Goal: Information Seeking & Learning: Learn about a topic

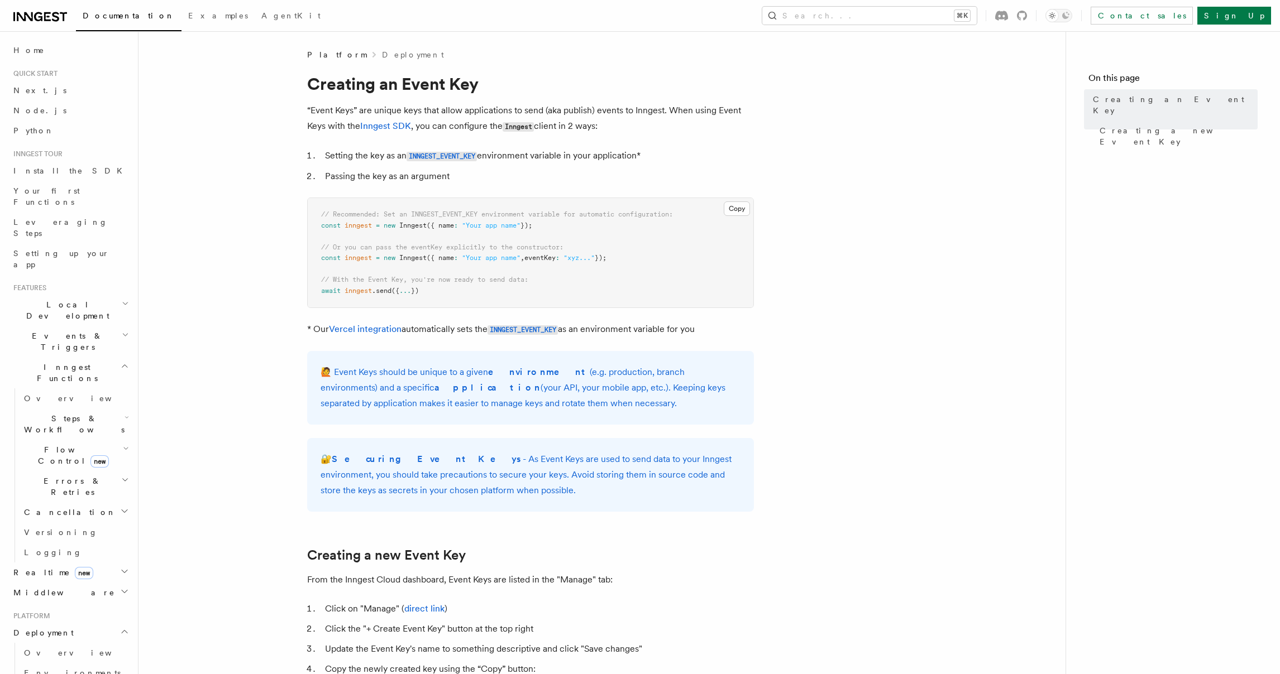
scroll to position [253, 0]
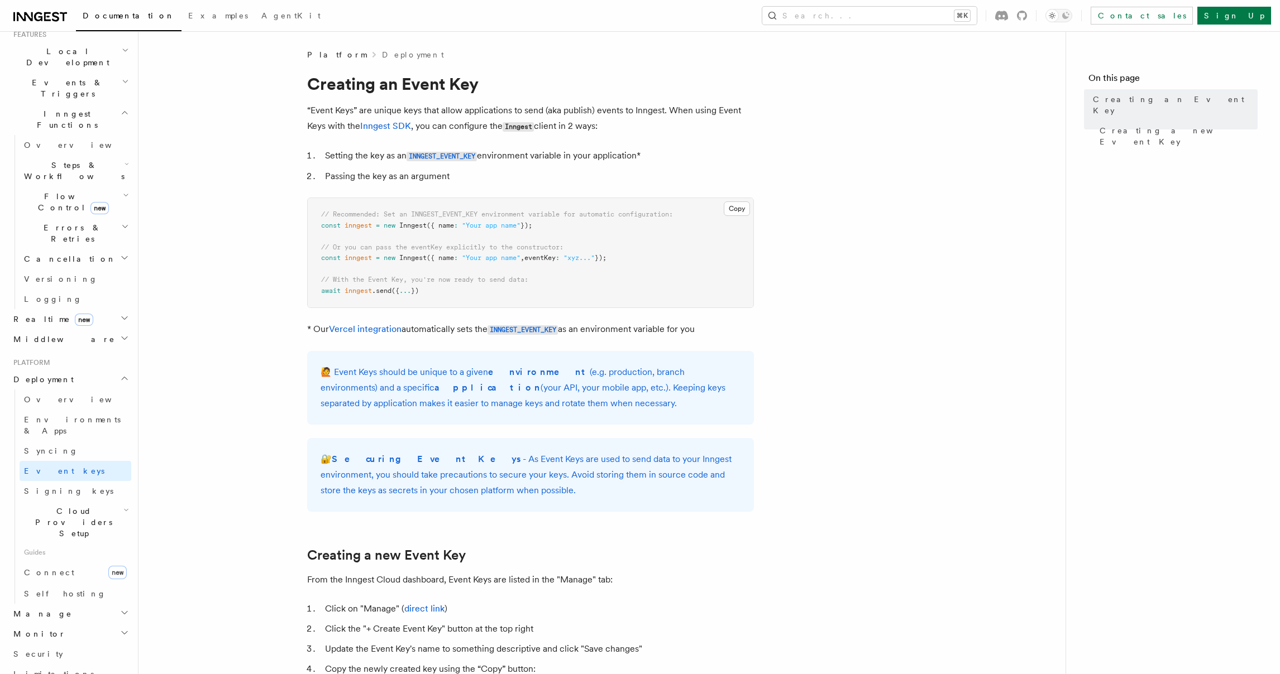
click at [65, 370] on h2 "Deployment" at bounding box center [70, 380] width 122 height 20
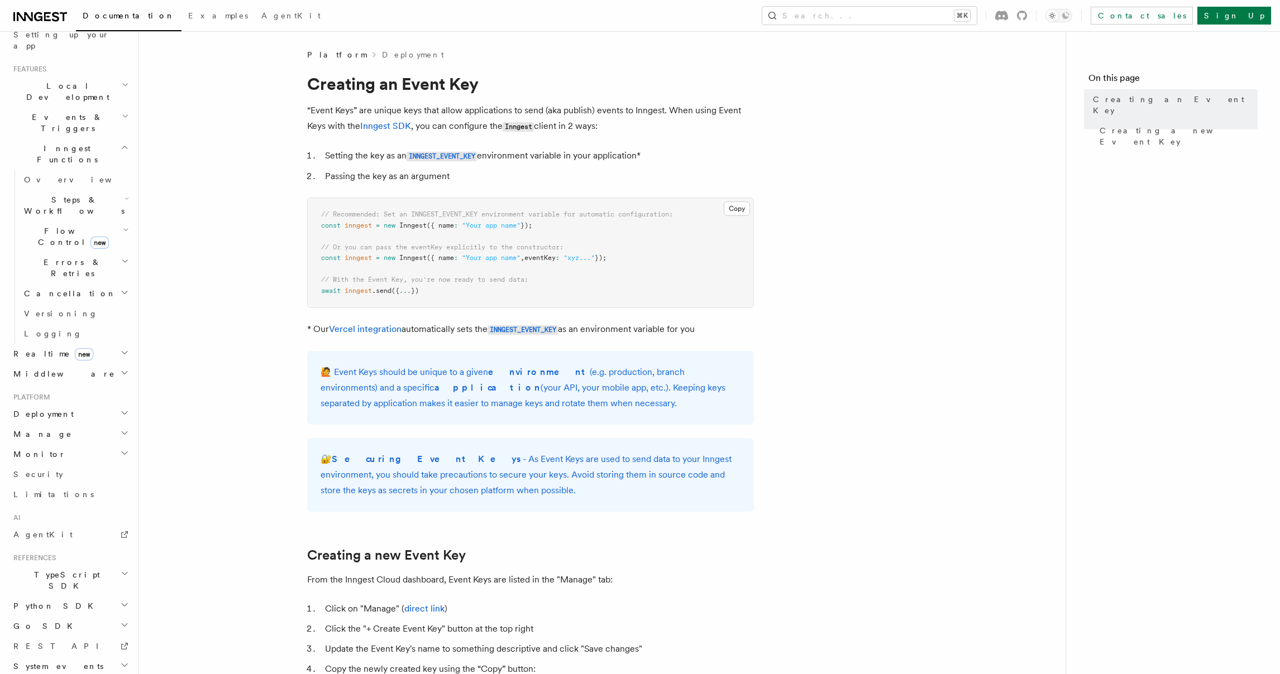
click at [52, 257] on span "Errors & Retries" at bounding box center [71, 268] width 102 height 22
click at [79, 349] on span "Failure handlers" at bounding box center [61, 359] width 53 height 20
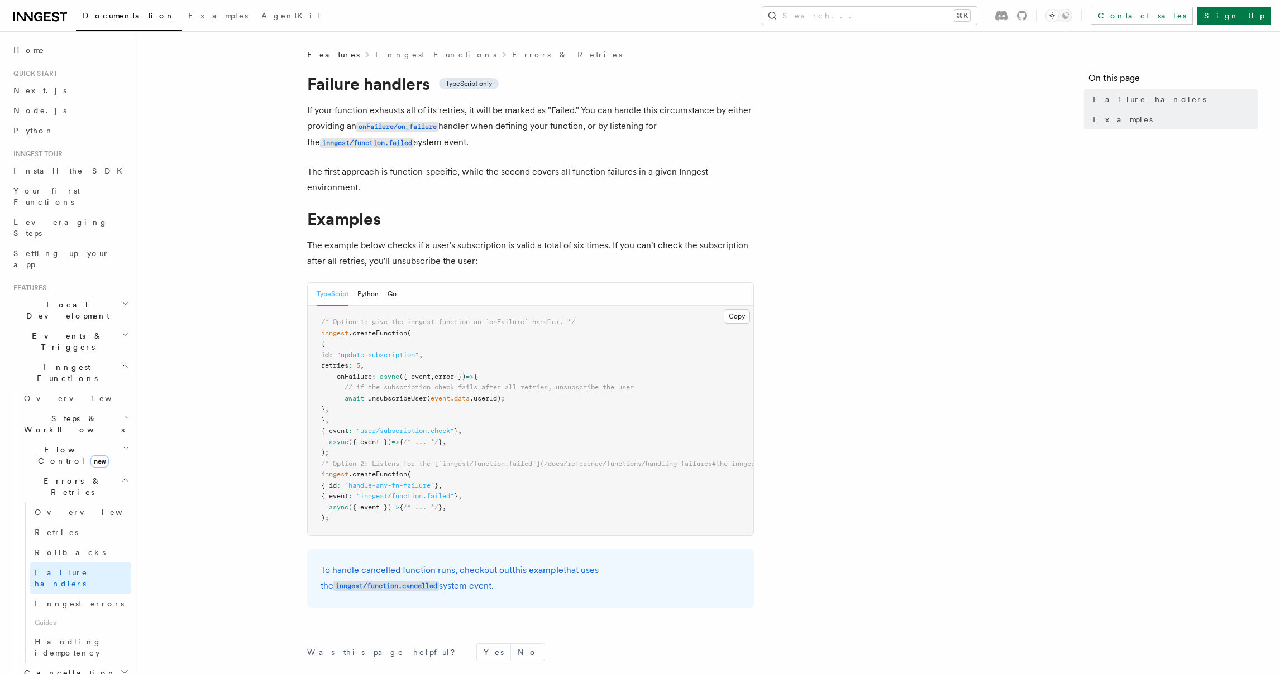
click at [87, 413] on span "Steps & Workflows" at bounding box center [72, 424] width 105 height 22
click at [103, 432] on h2 "Flow Control new" at bounding box center [76, 447] width 112 height 31
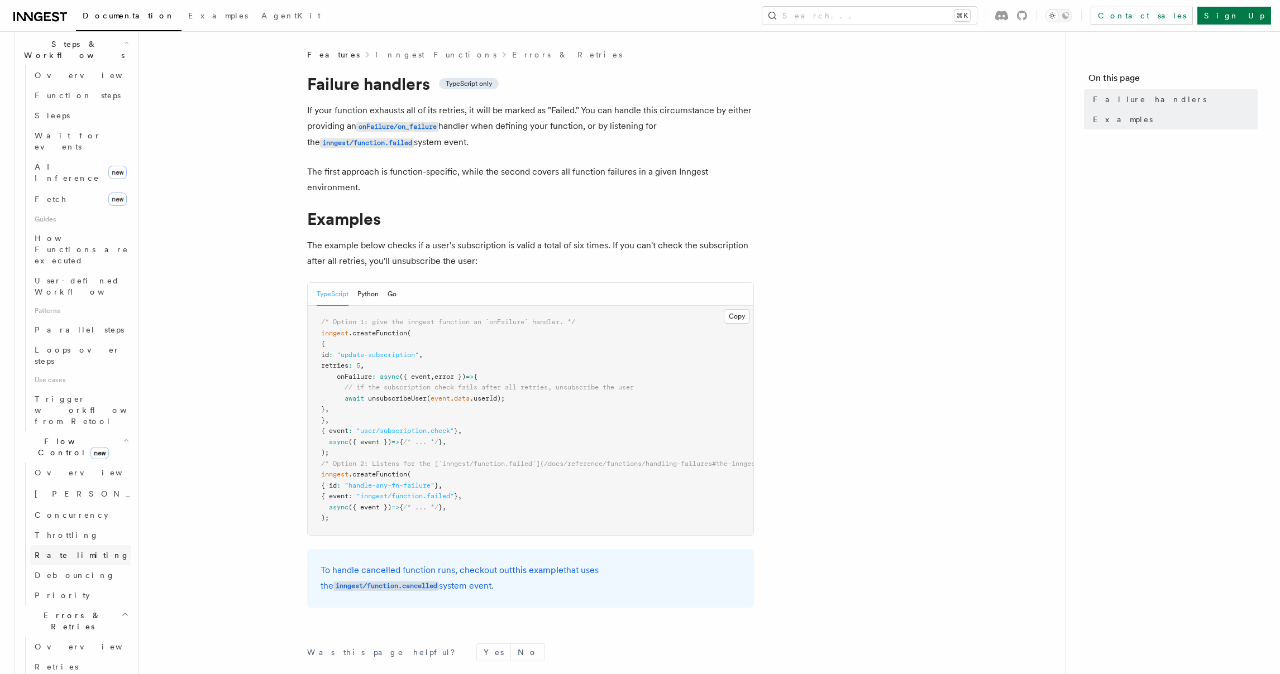
click at [72, 551] on span "Rate limiting" at bounding box center [82, 555] width 95 height 9
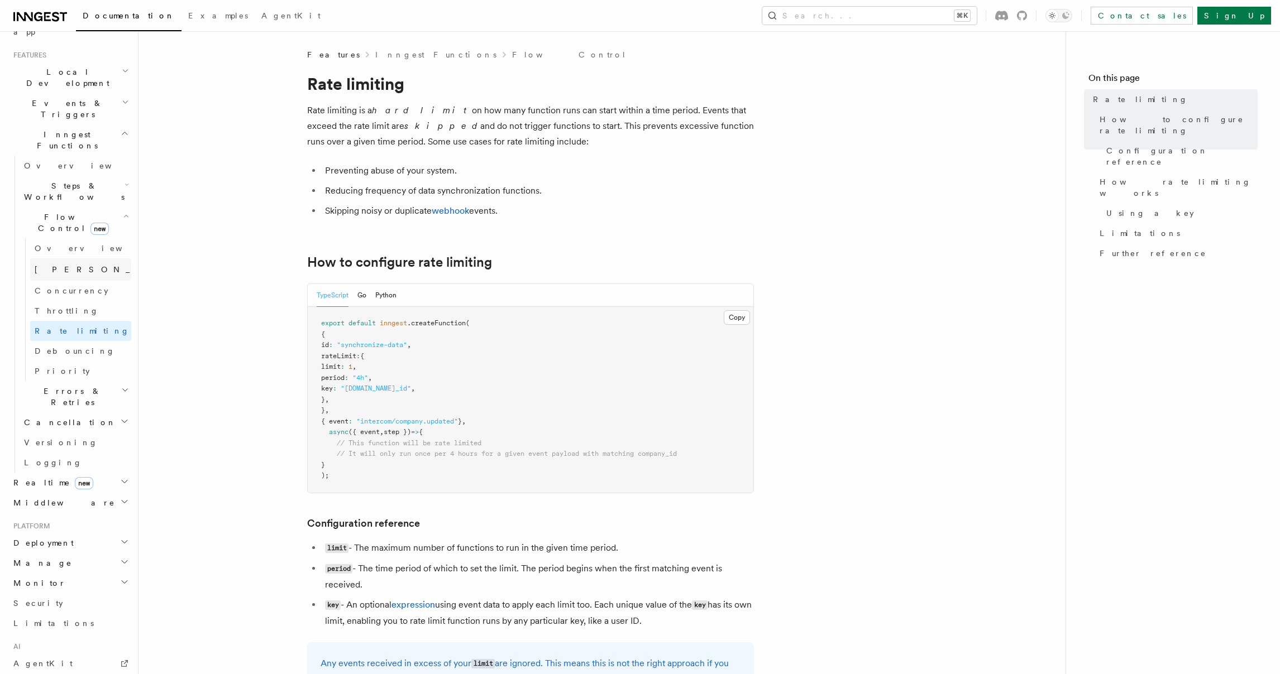
scroll to position [232, 0]
click at [69, 260] on link "[PERSON_NAME] new" at bounding box center [80, 271] width 101 height 22
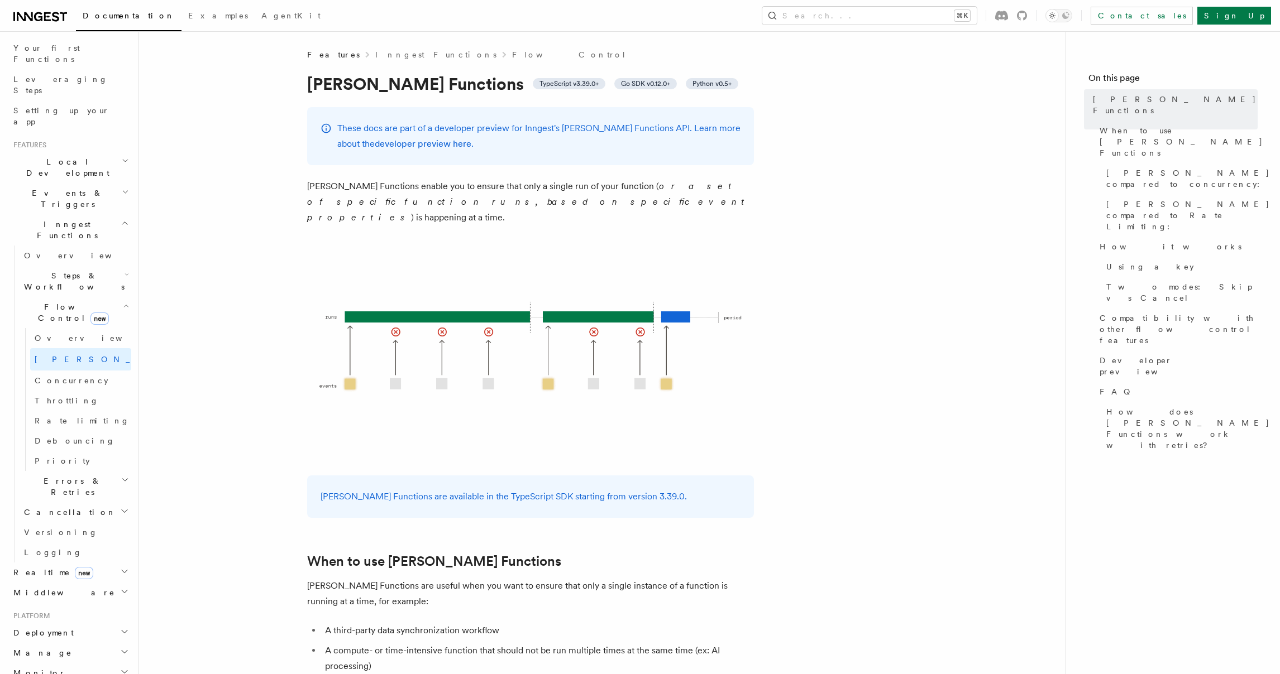
click at [73, 188] on span "Events & Triggers" at bounding box center [65, 199] width 113 height 22
click at [92, 426] on link "Background jobs" at bounding box center [76, 441] width 112 height 31
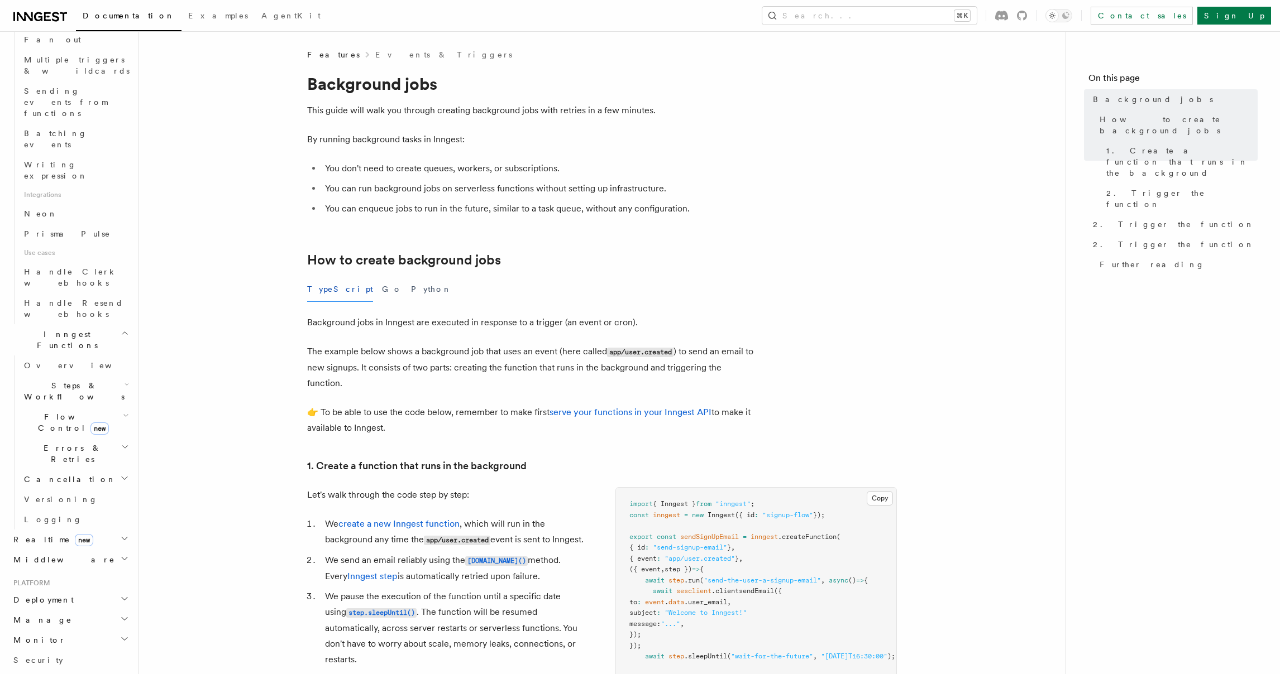
scroll to position [617, 0]
click at [95, 513] on h2 "Middleware" at bounding box center [70, 523] width 122 height 20
click at [99, 493] on h2 "Realtime new" at bounding box center [70, 503] width 122 height 20
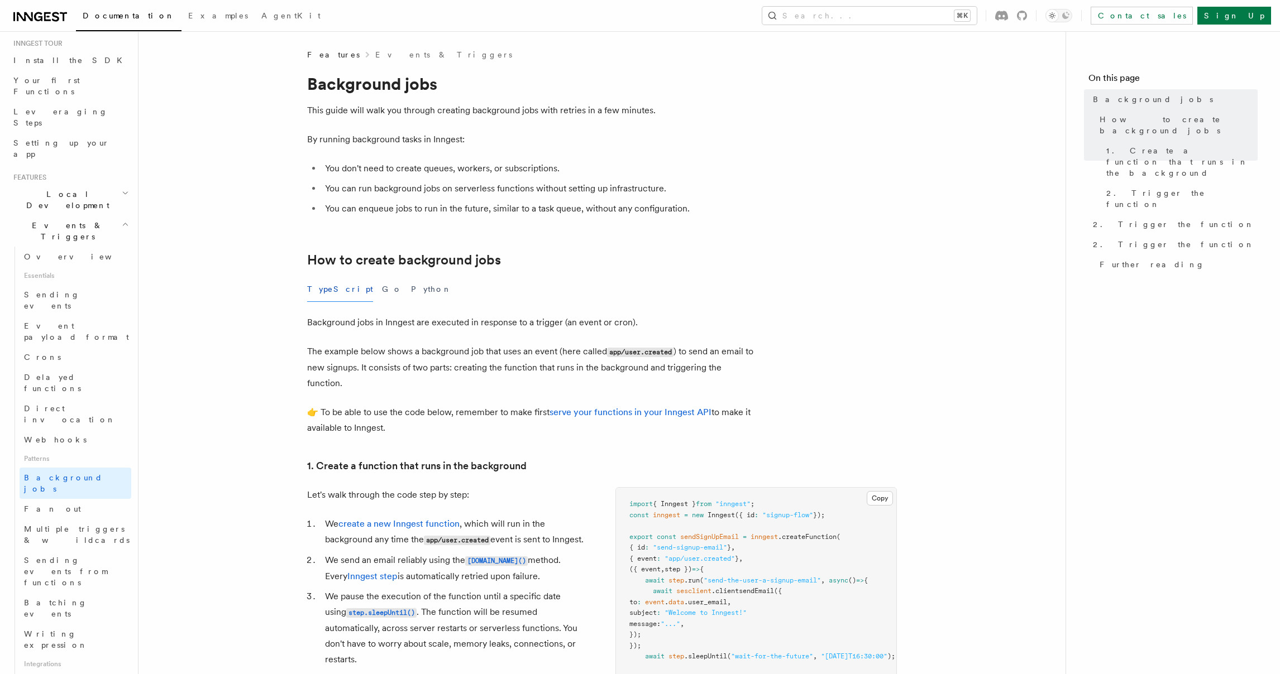
scroll to position [0, 0]
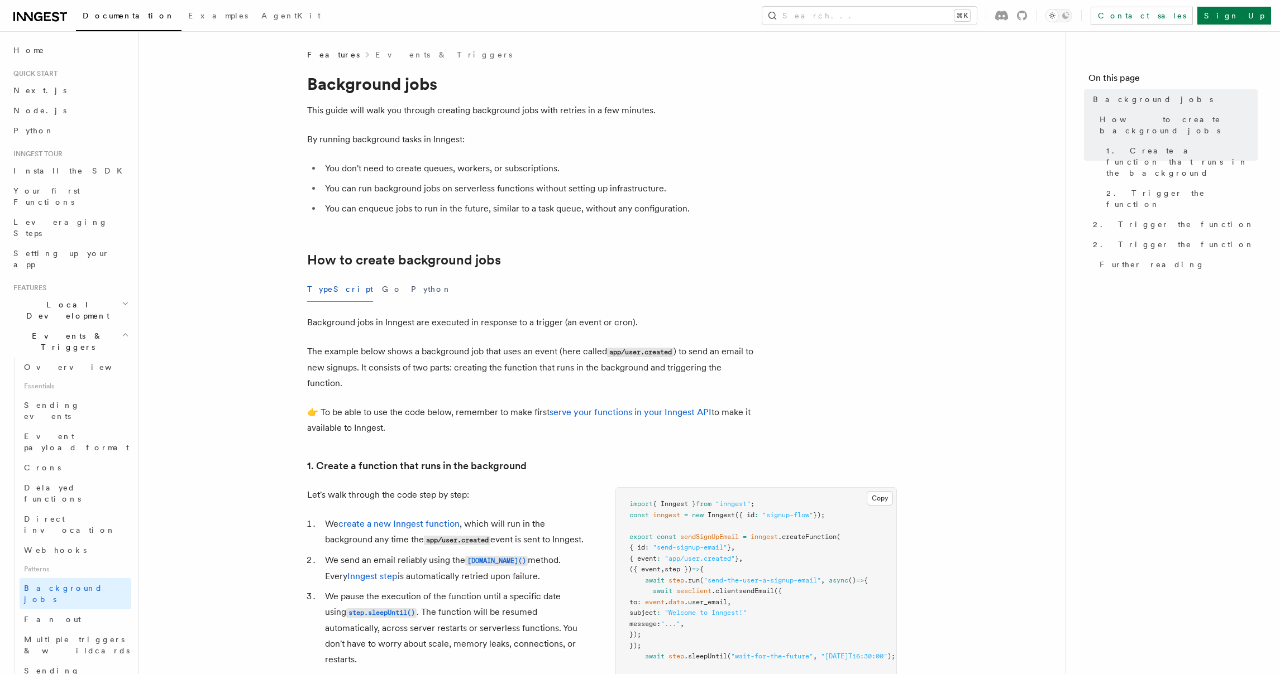
click at [105, 295] on h2 "Local Development" at bounding box center [70, 310] width 122 height 31
click at [105, 294] on h2 "Local Development" at bounding box center [70, 309] width 122 height 31
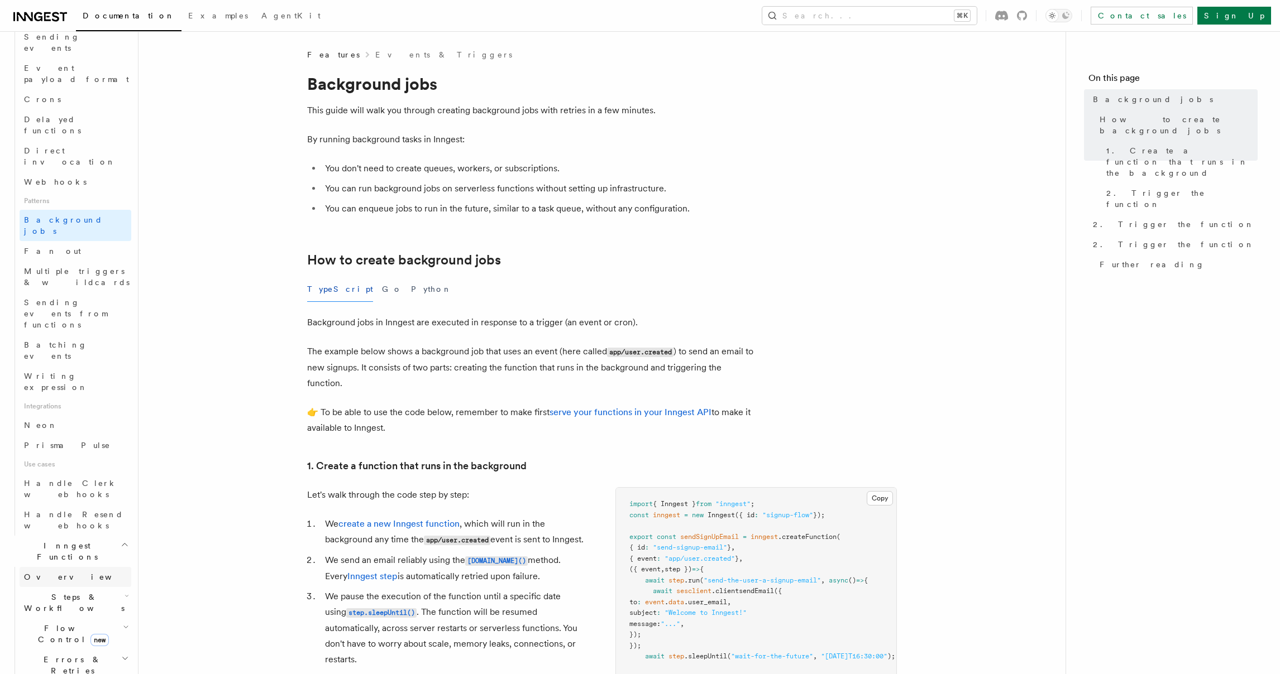
scroll to position [371, 0]
click at [73, 589] on span "Steps & Workflows" at bounding box center [72, 600] width 105 height 22
click at [82, 641] on span "Function steps" at bounding box center [78, 645] width 86 height 9
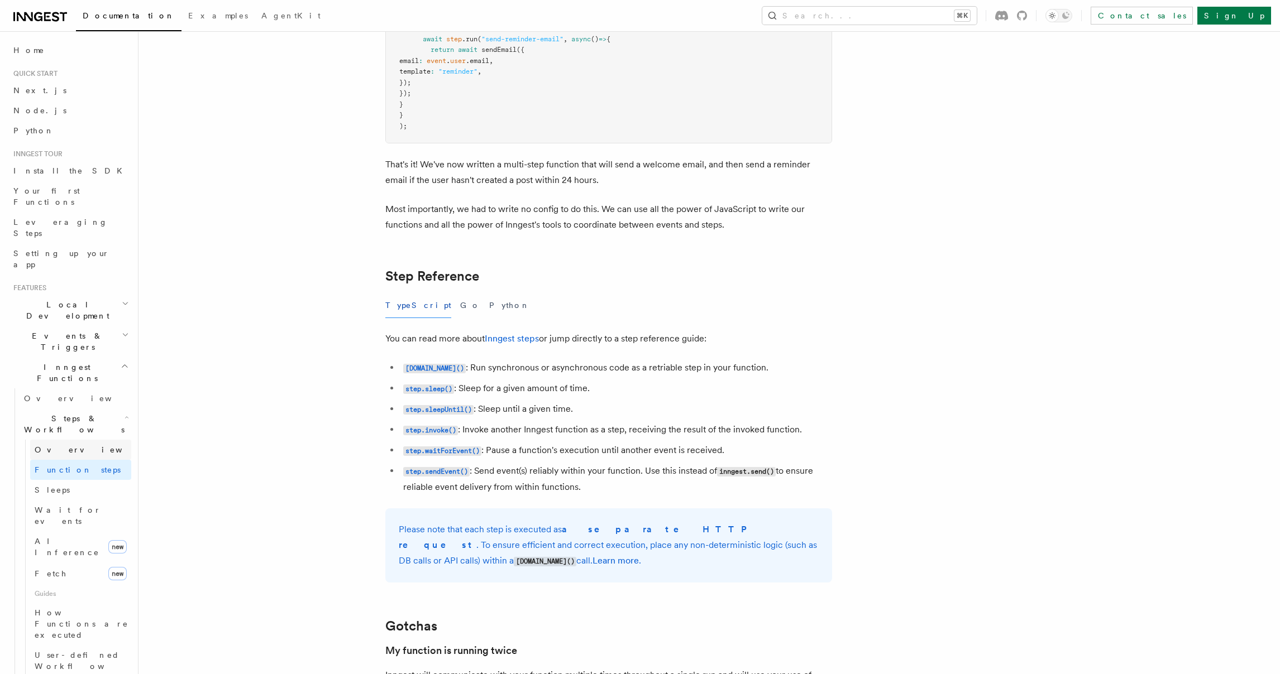
click at [70, 440] on link "Overview" at bounding box center [80, 450] width 101 height 20
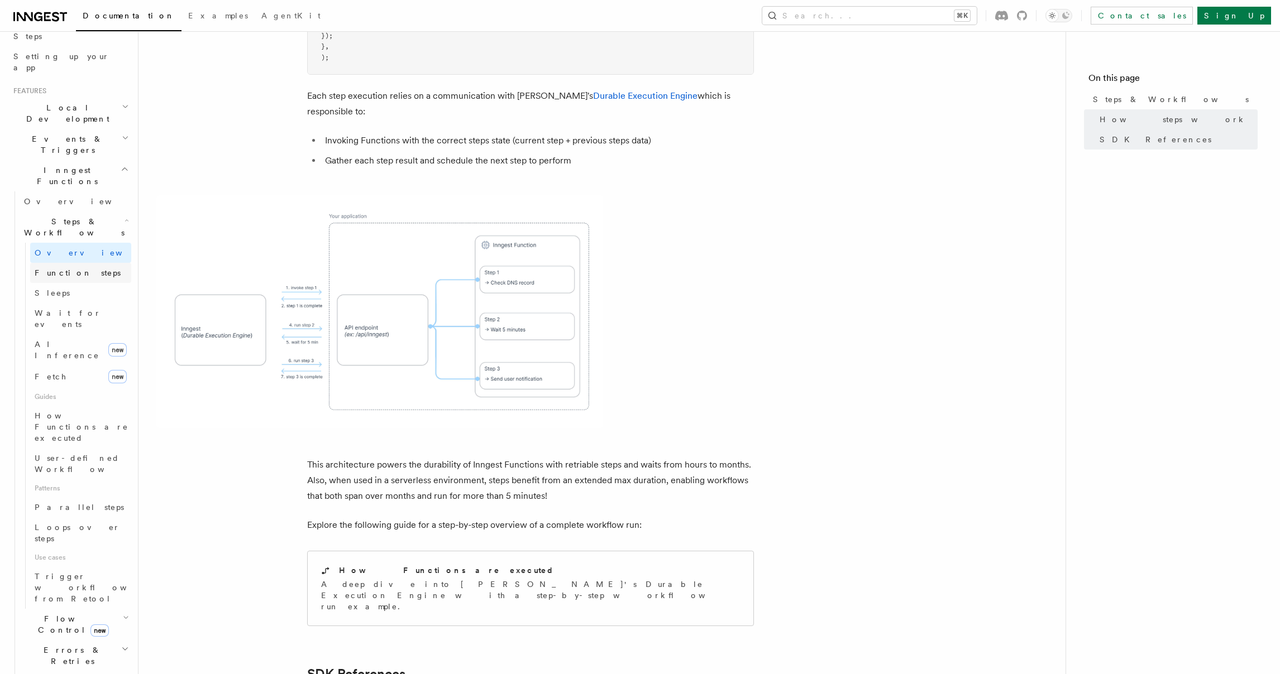
scroll to position [200, 0]
click at [118, 606] on h2 "Flow Control new" at bounding box center [76, 621] width 112 height 31
click at [69, 658] on link "[PERSON_NAME] new" at bounding box center [80, 669] width 101 height 22
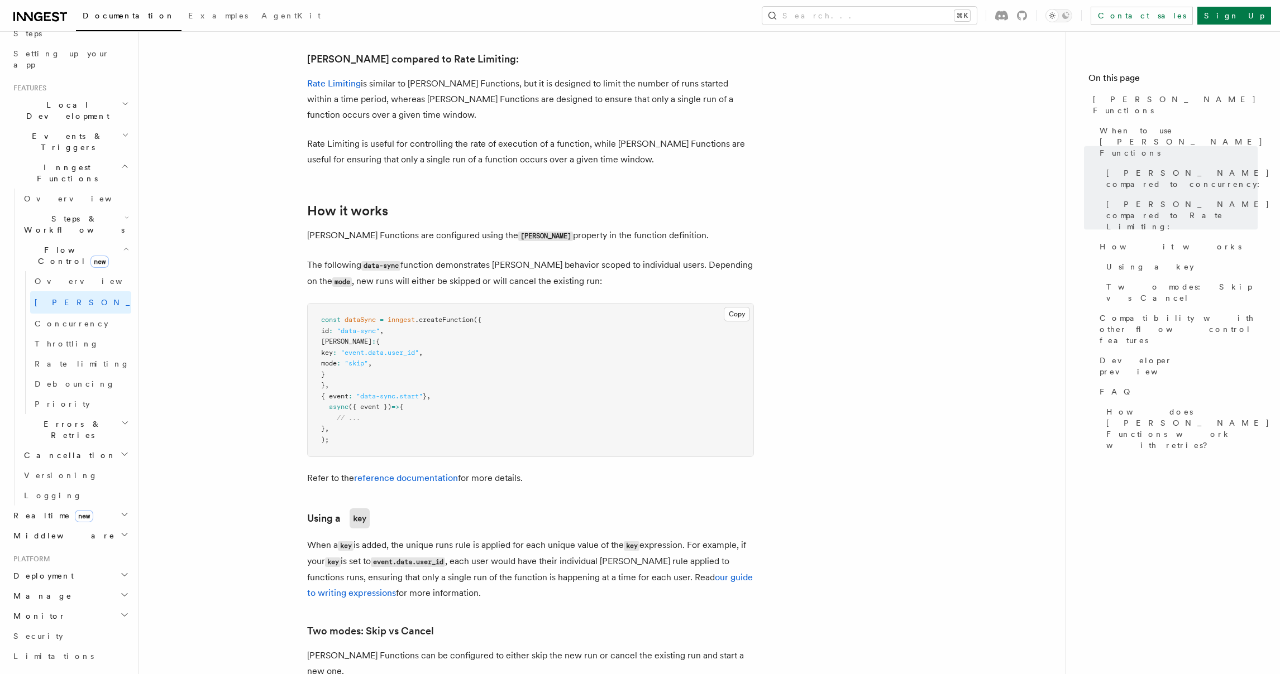
scroll to position [727, 0]
click at [81, 414] on h2 "Errors & Retries" at bounding box center [76, 429] width 112 height 31
click at [93, 526] on h2 "Middleware" at bounding box center [70, 536] width 122 height 20
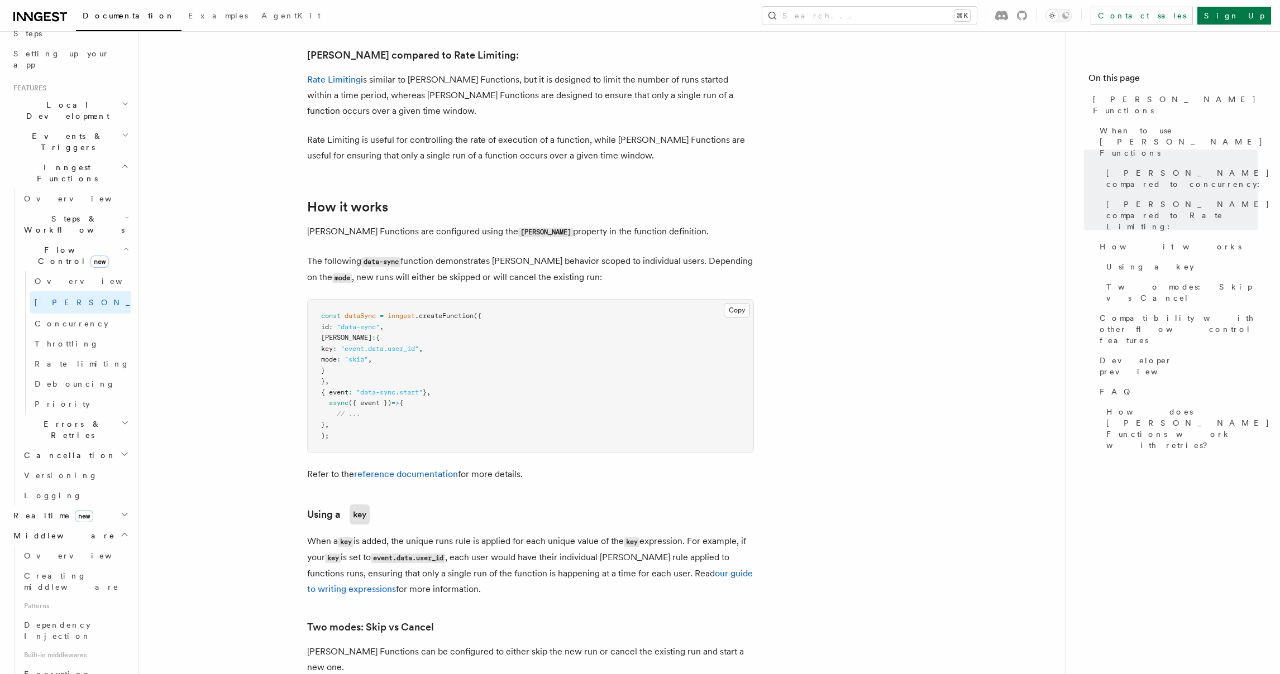
scroll to position [729, 0]
click at [86, 546] on link "Overview" at bounding box center [76, 556] width 112 height 20
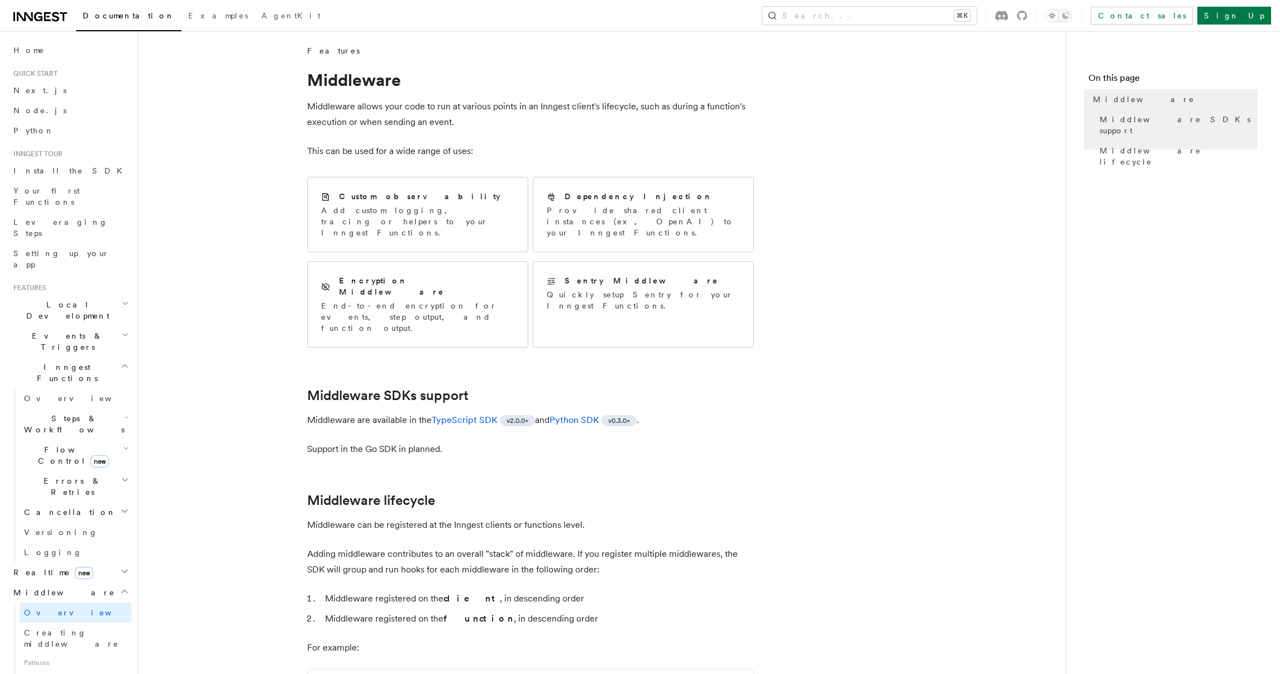
click at [47, 299] on span "Local Development" at bounding box center [65, 310] width 113 height 22
click at [46, 427] on h2 "Events & Triggers" at bounding box center [70, 442] width 122 height 31
click at [65, 458] on link "Overview" at bounding box center [76, 468] width 112 height 20
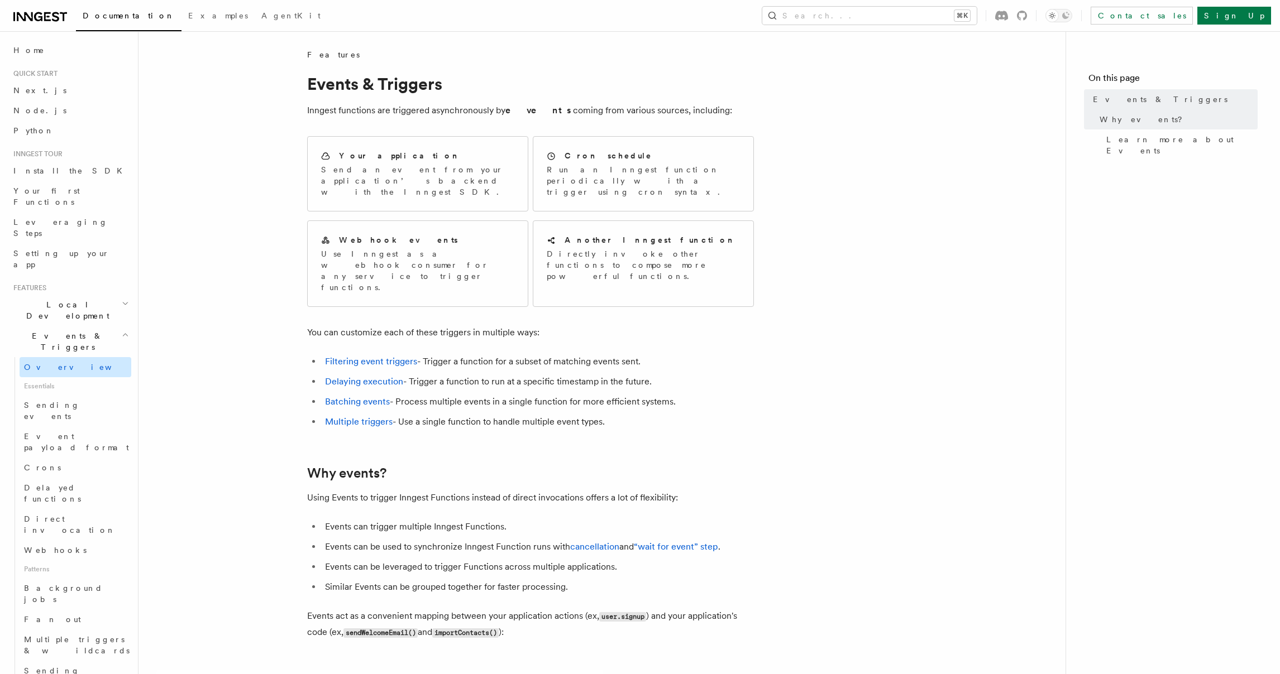
click at [43, 363] on span "Overview" at bounding box center [81, 367] width 115 height 9
click at [46, 330] on span "Events & Triggers" at bounding box center [65, 341] width 113 height 22
click at [45, 394] on span "Overview" at bounding box center [81, 398] width 115 height 9
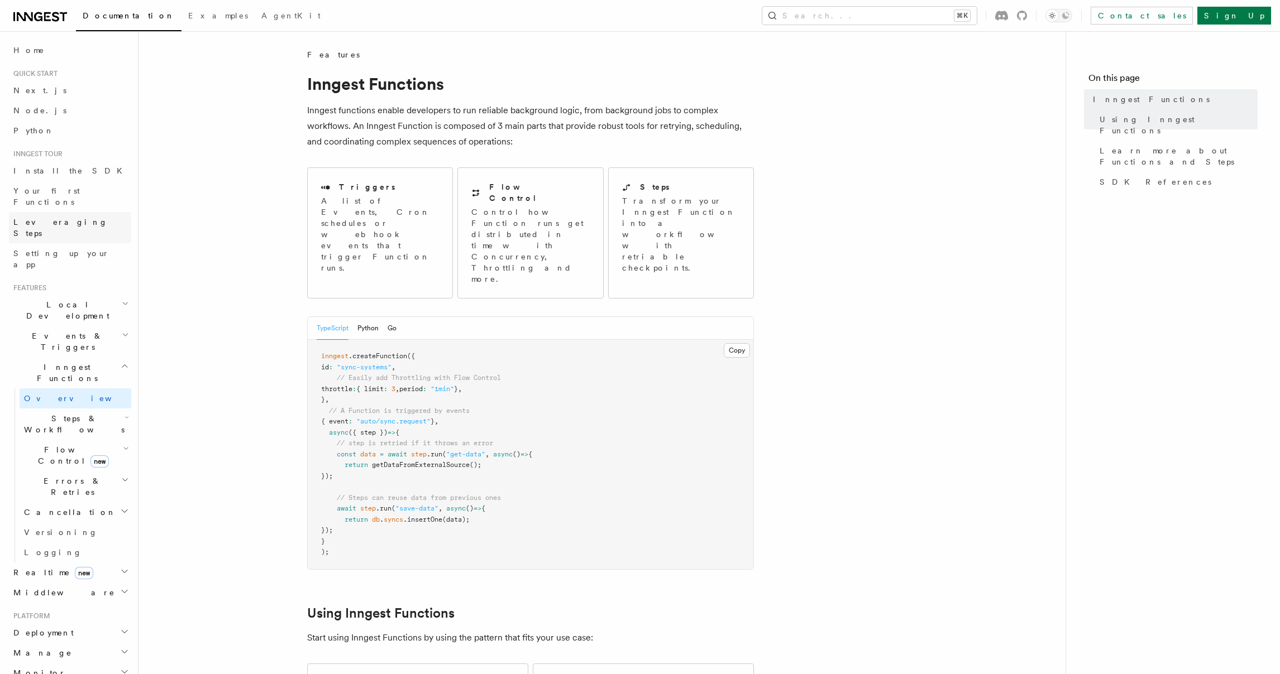
click at [56, 218] on span "Leveraging Steps" at bounding box center [60, 228] width 94 height 20
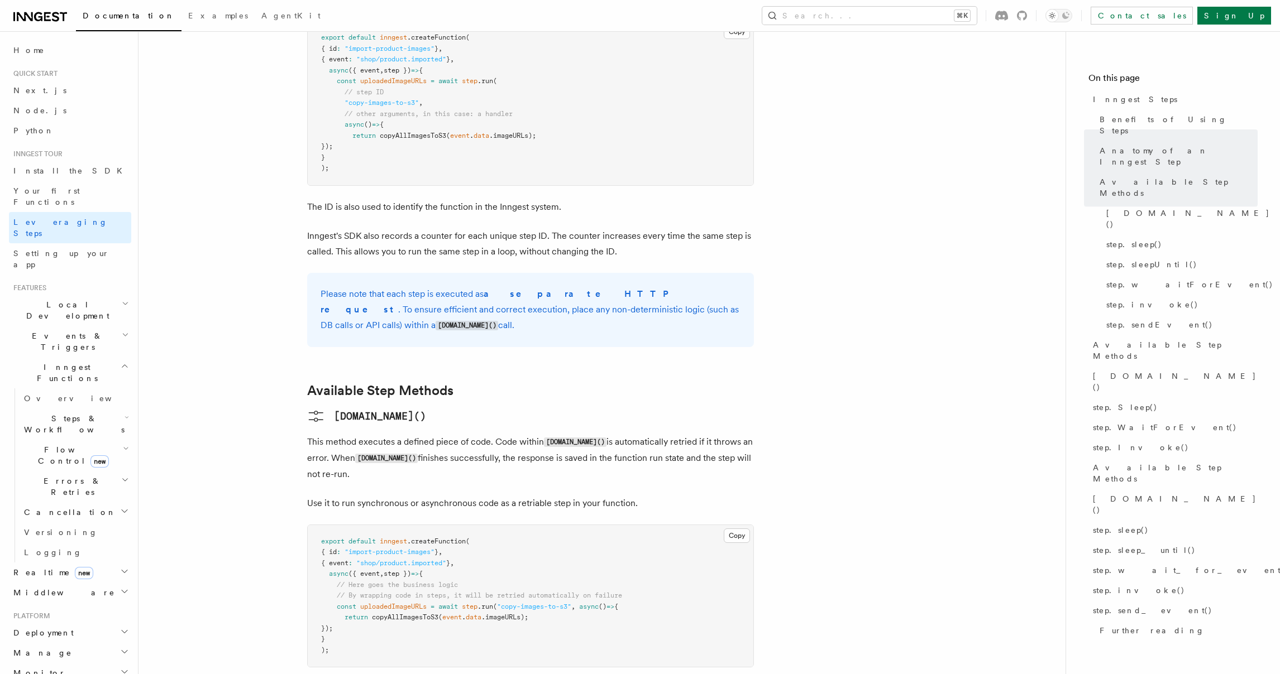
scroll to position [611, 0]
click at [65, 330] on span "Events & Triggers" at bounding box center [65, 341] width 113 height 22
click at [63, 357] on link "Overview" at bounding box center [76, 367] width 112 height 20
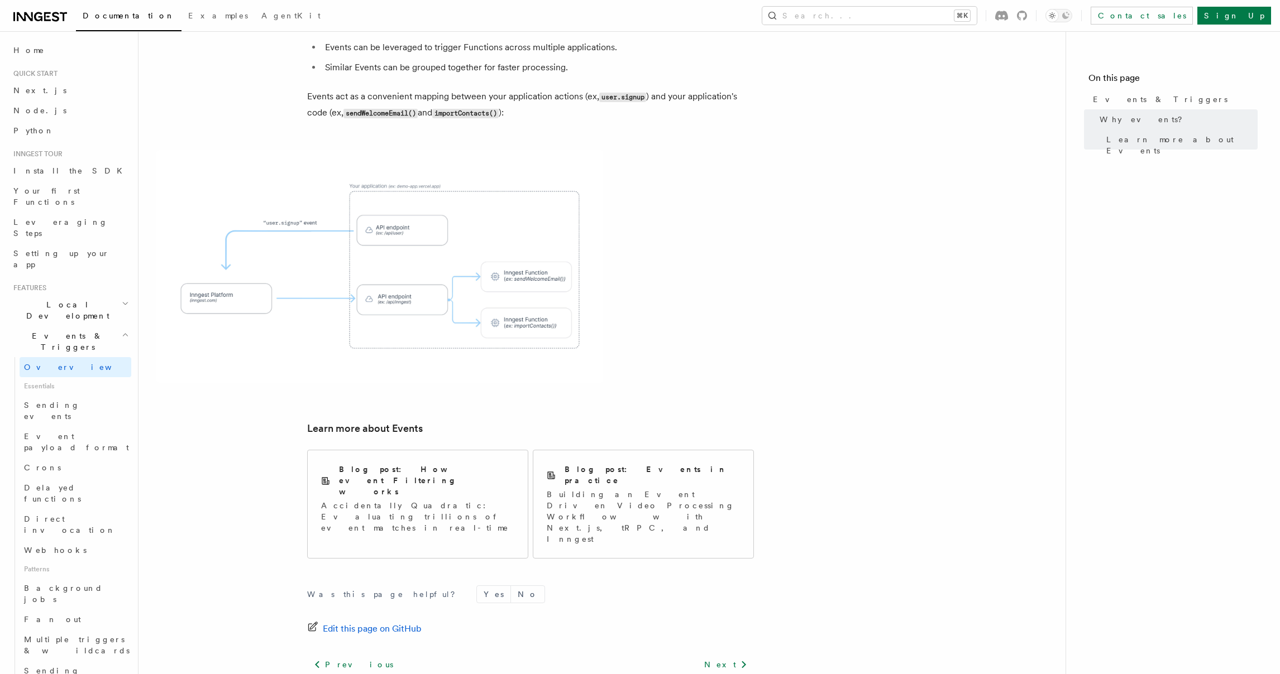
scroll to position [539, 0]
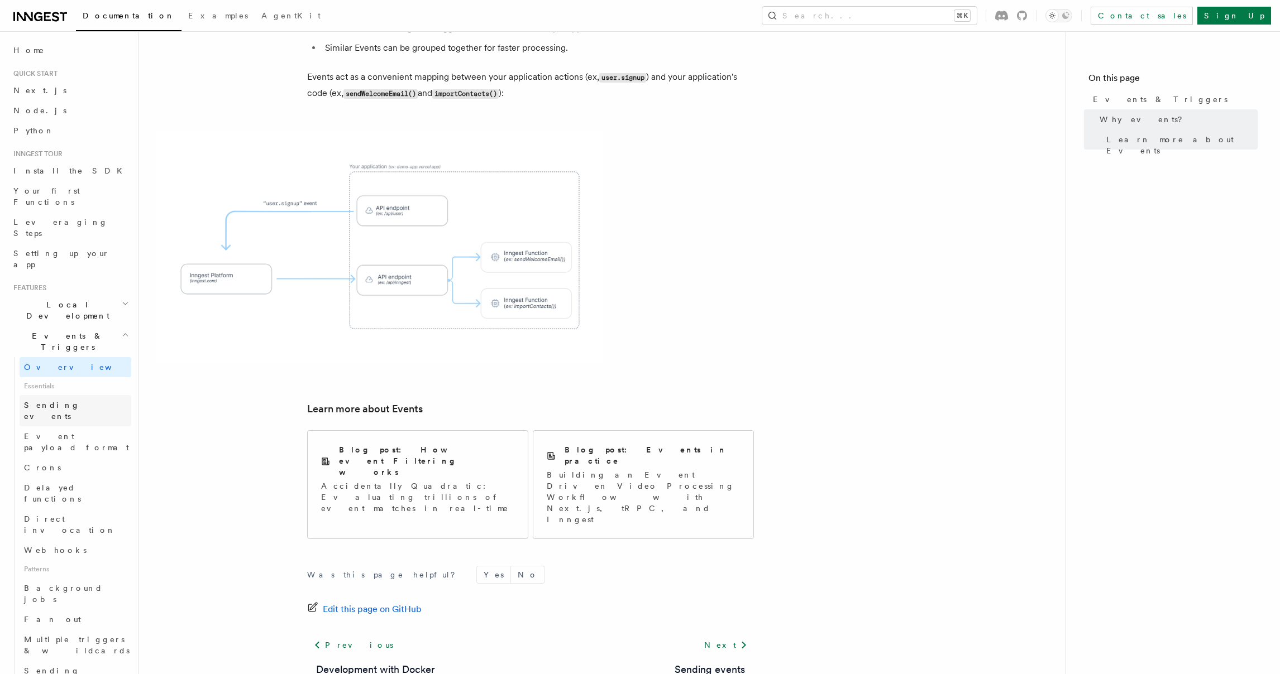
click at [84, 395] on link "Sending events" at bounding box center [76, 410] width 112 height 31
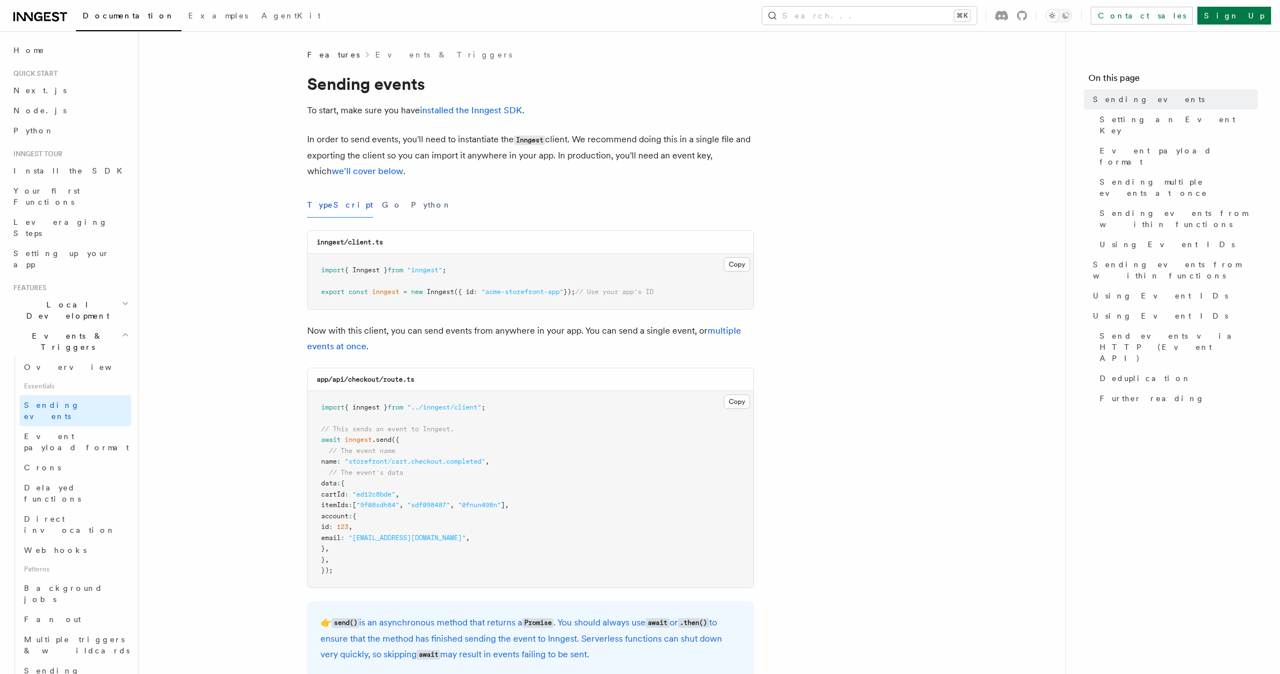
click at [63, 330] on span "Events & Triggers" at bounding box center [65, 341] width 113 height 22
click at [61, 388] on link "Overview" at bounding box center [76, 398] width 112 height 20
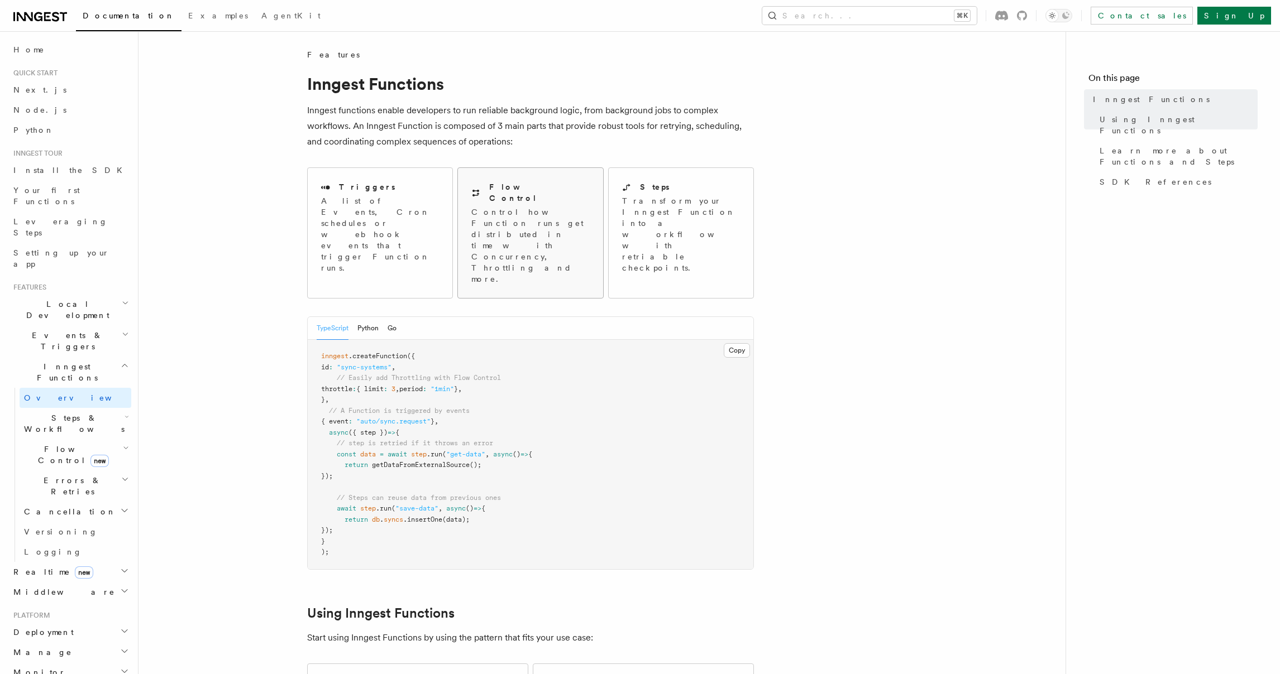
click at [520, 234] on p "Control how Function runs get distributed in time with Concurrency, Throttling …" at bounding box center [530, 246] width 118 height 78
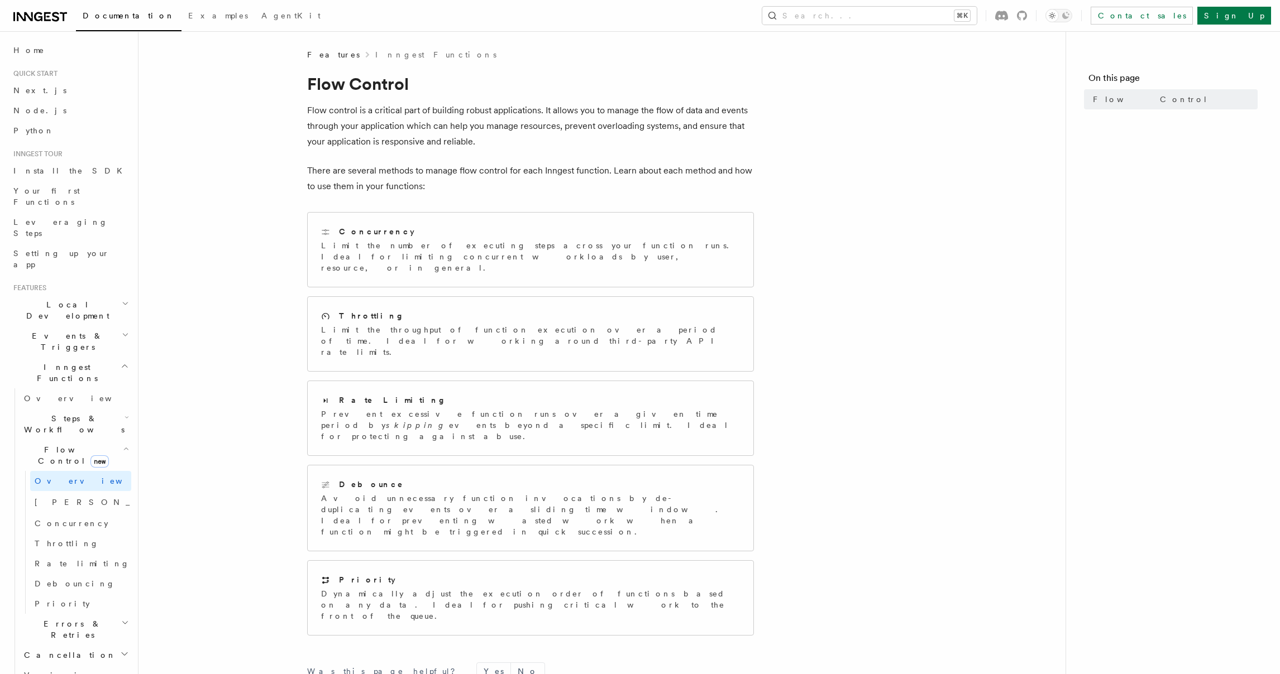
scroll to position [2, 0]
click at [52, 191] on span "Your first Functions" at bounding box center [46, 195] width 66 height 20
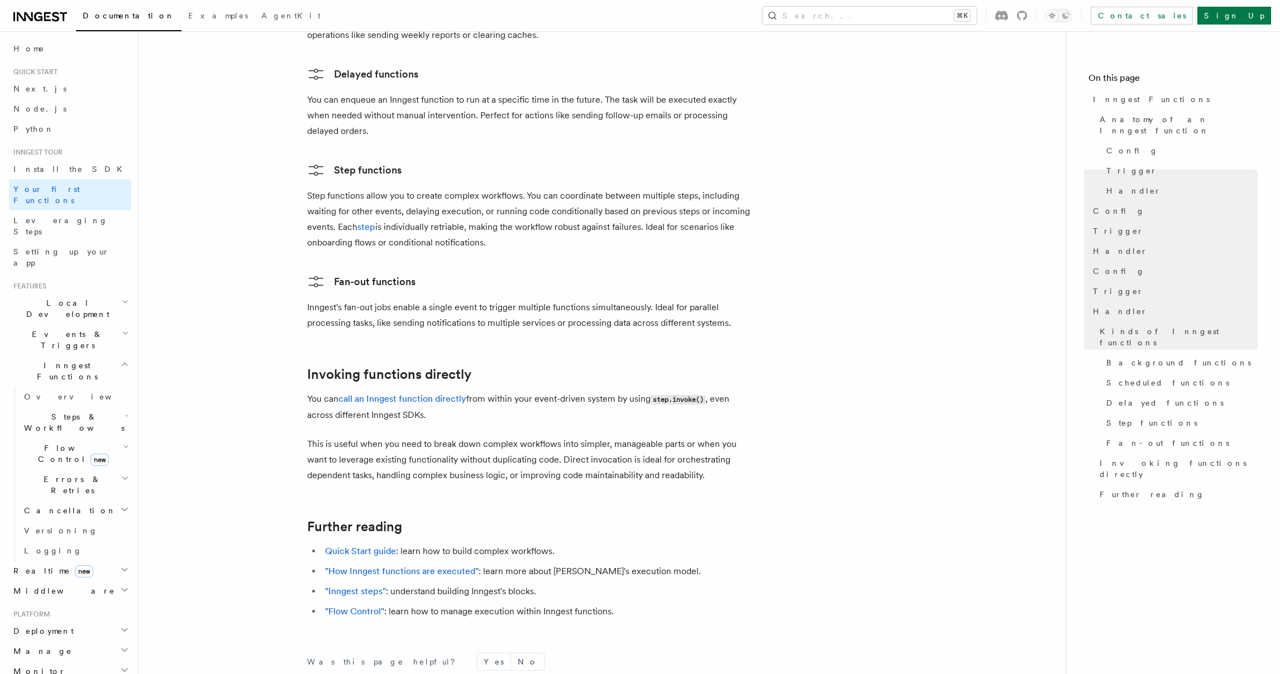
scroll to position [2065, 0]
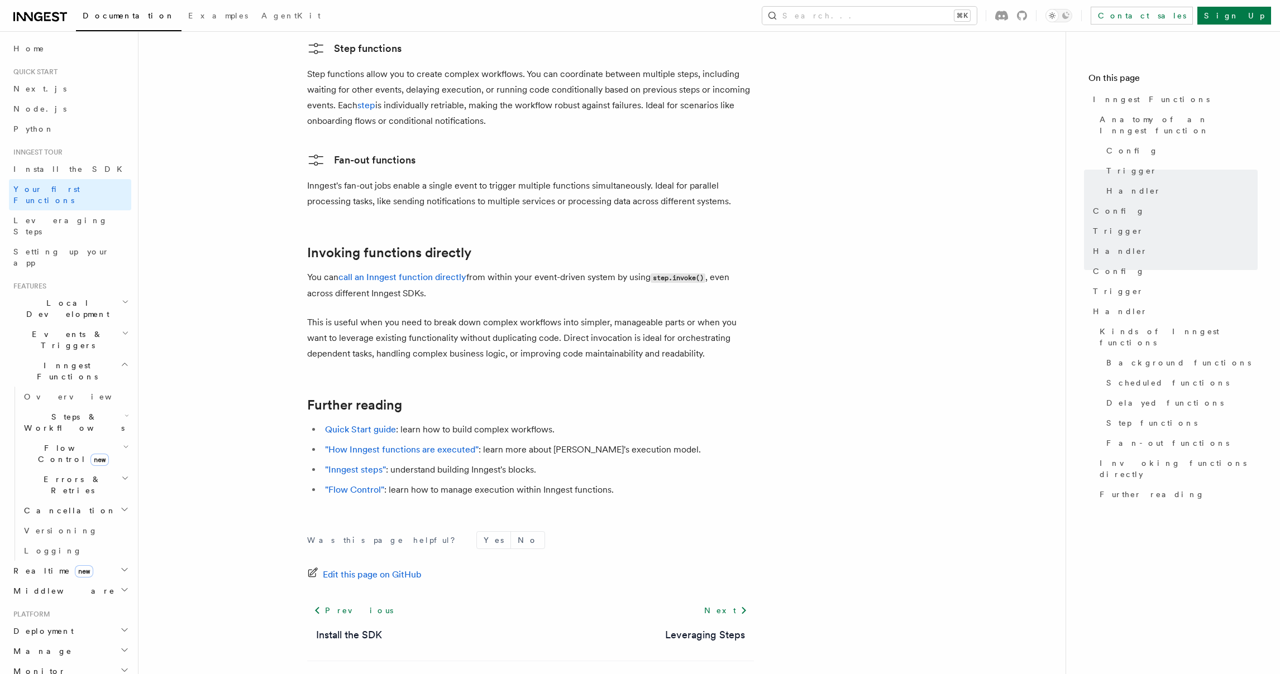
click at [49, 298] on span "Local Development" at bounding box center [65, 309] width 113 height 22
click at [47, 425] on h2 "Events & Triggers" at bounding box center [70, 440] width 122 height 31
click at [46, 456] on link "Overview" at bounding box center [76, 466] width 112 height 20
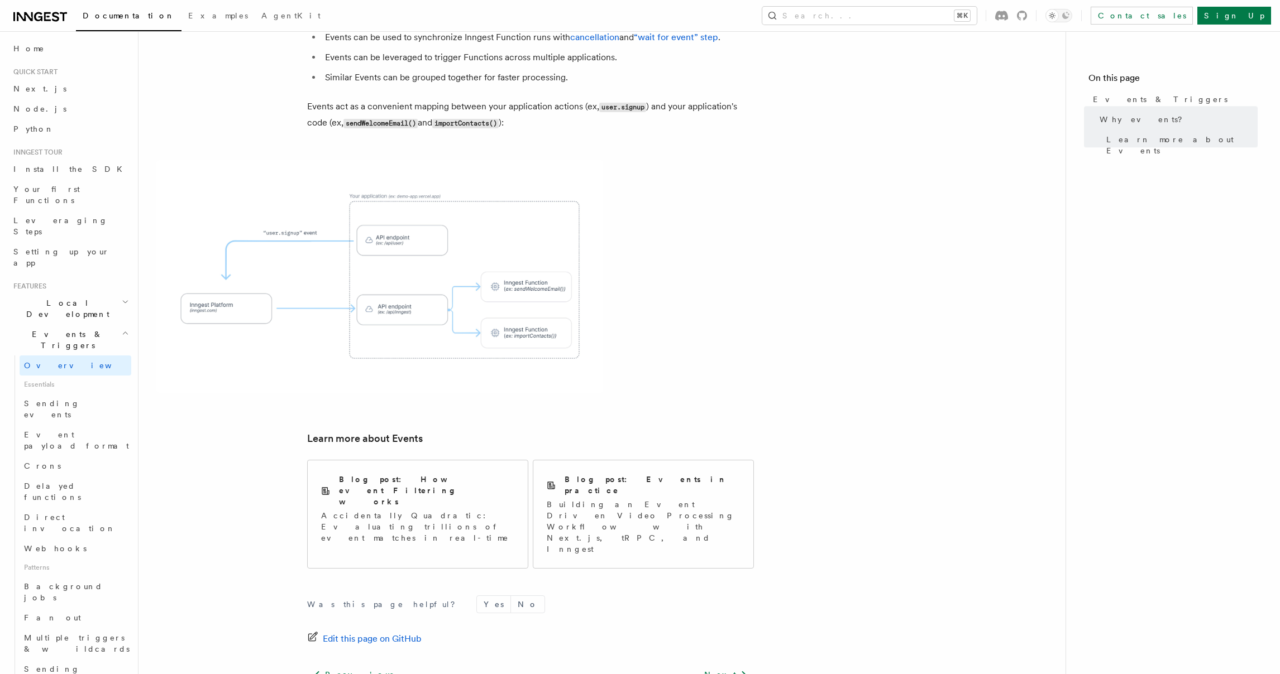
scroll to position [539, 0]
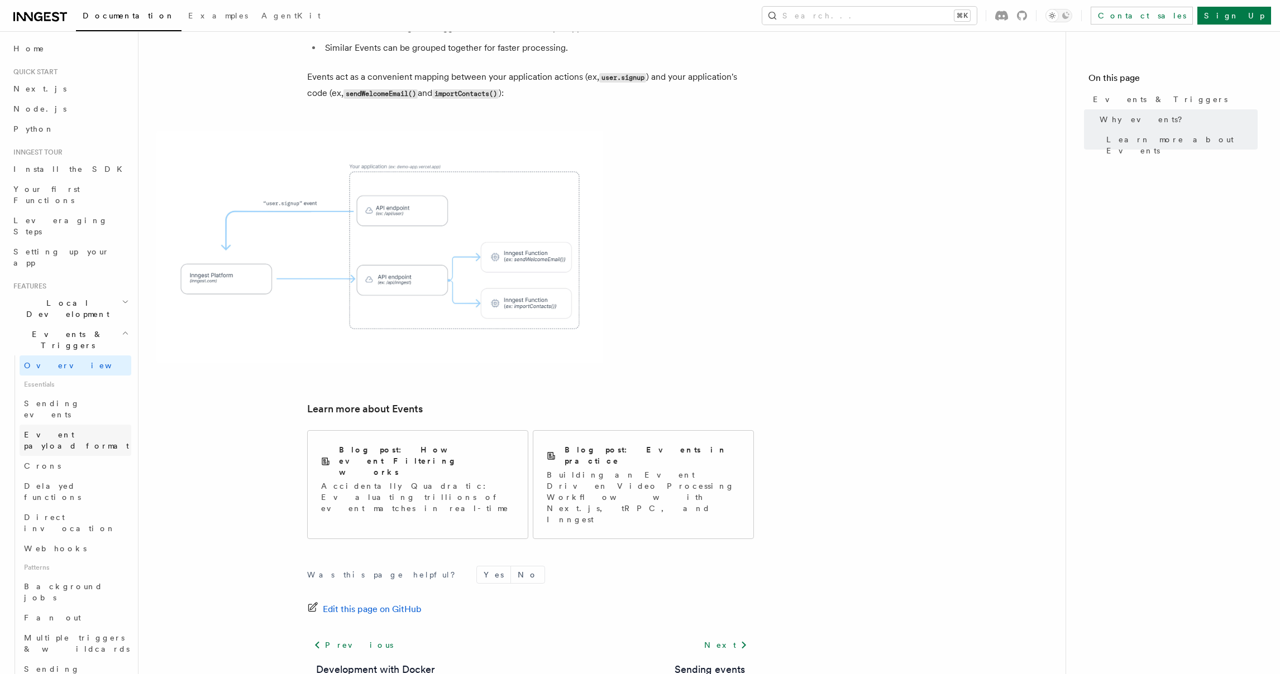
click at [79, 430] on span "Event payload format" at bounding box center [76, 440] width 105 height 20
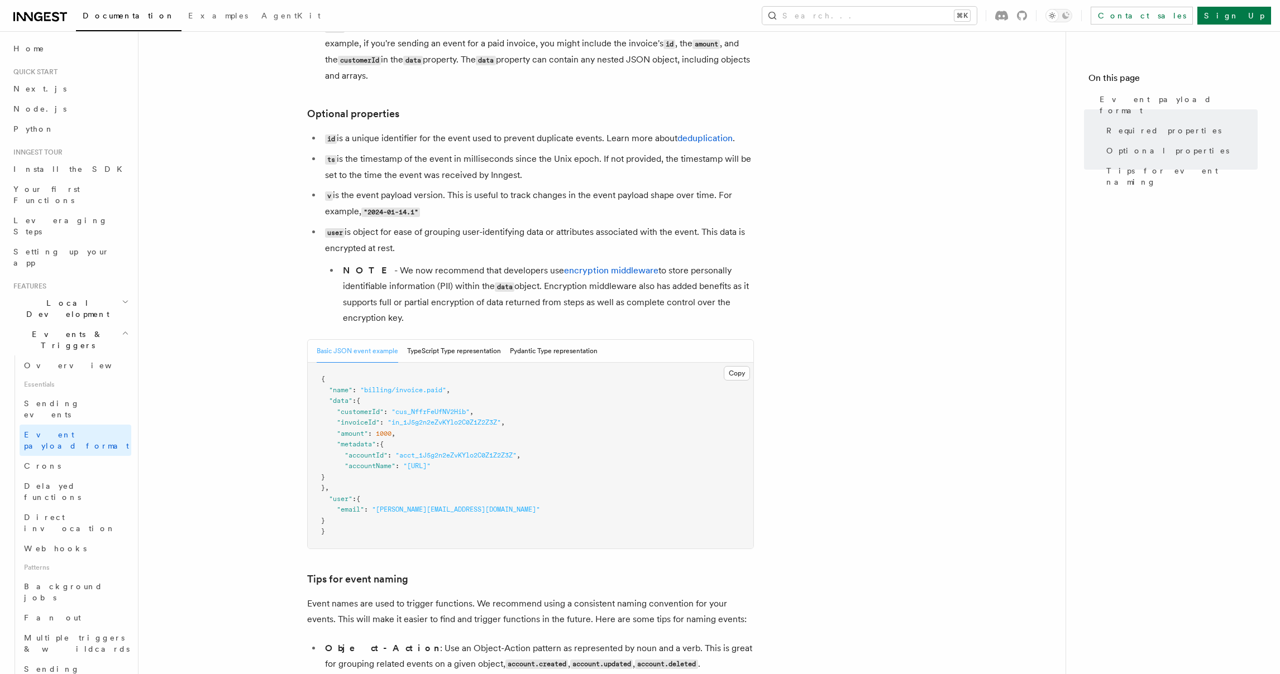
scroll to position [205, 0]
click at [118, 324] on h2 "Events & Triggers" at bounding box center [70, 339] width 122 height 31
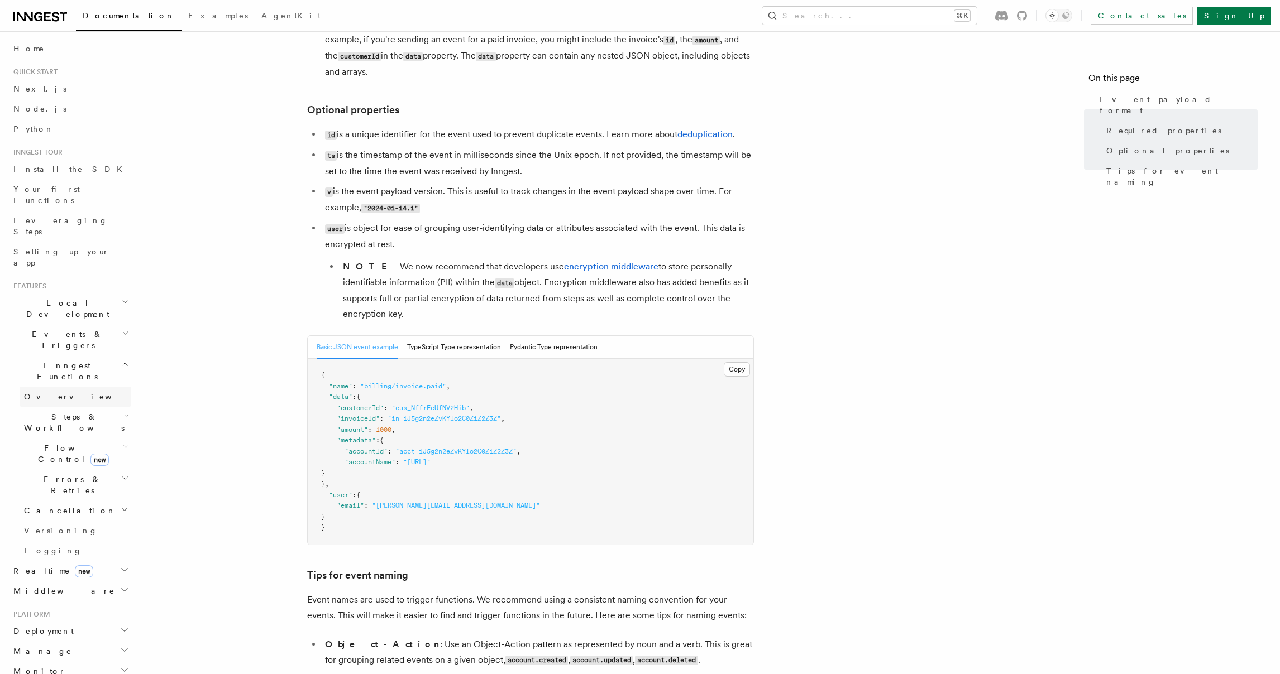
click at [51, 392] on span "Overview" at bounding box center [81, 396] width 115 height 9
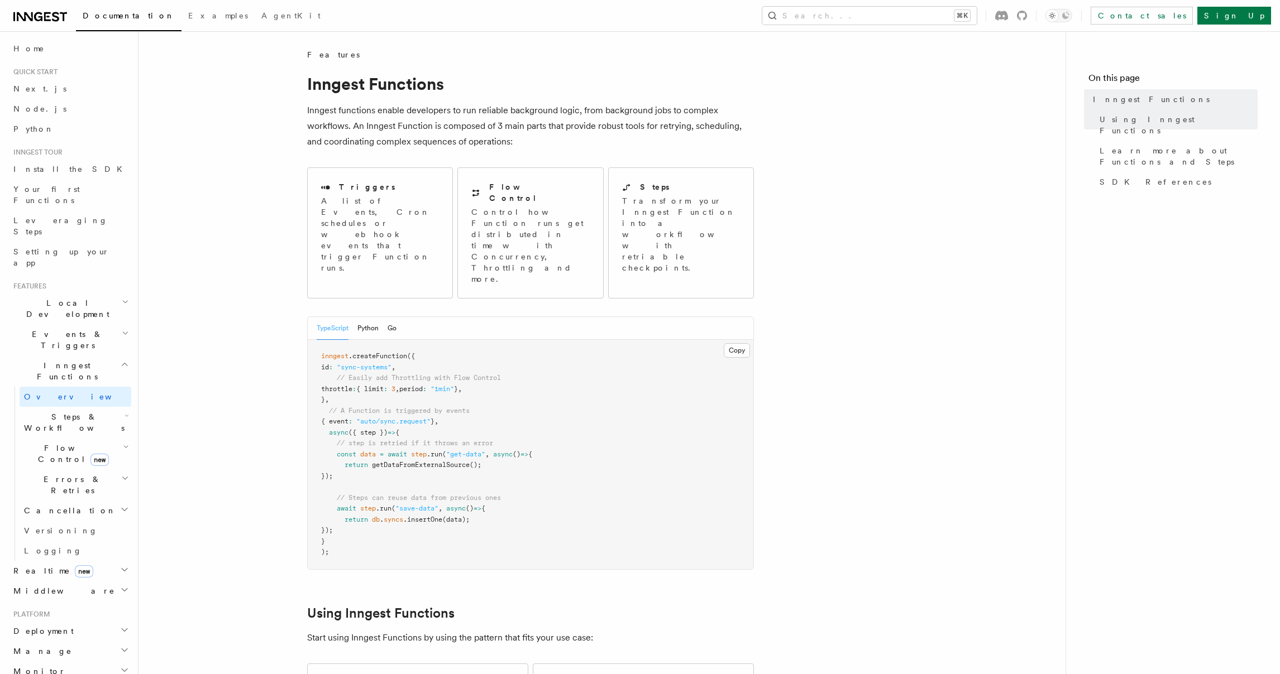
click at [42, 411] on span "Steps & Workflows" at bounding box center [72, 422] width 105 height 22
click at [42, 444] on span "Overview" at bounding box center [92, 448] width 115 height 9
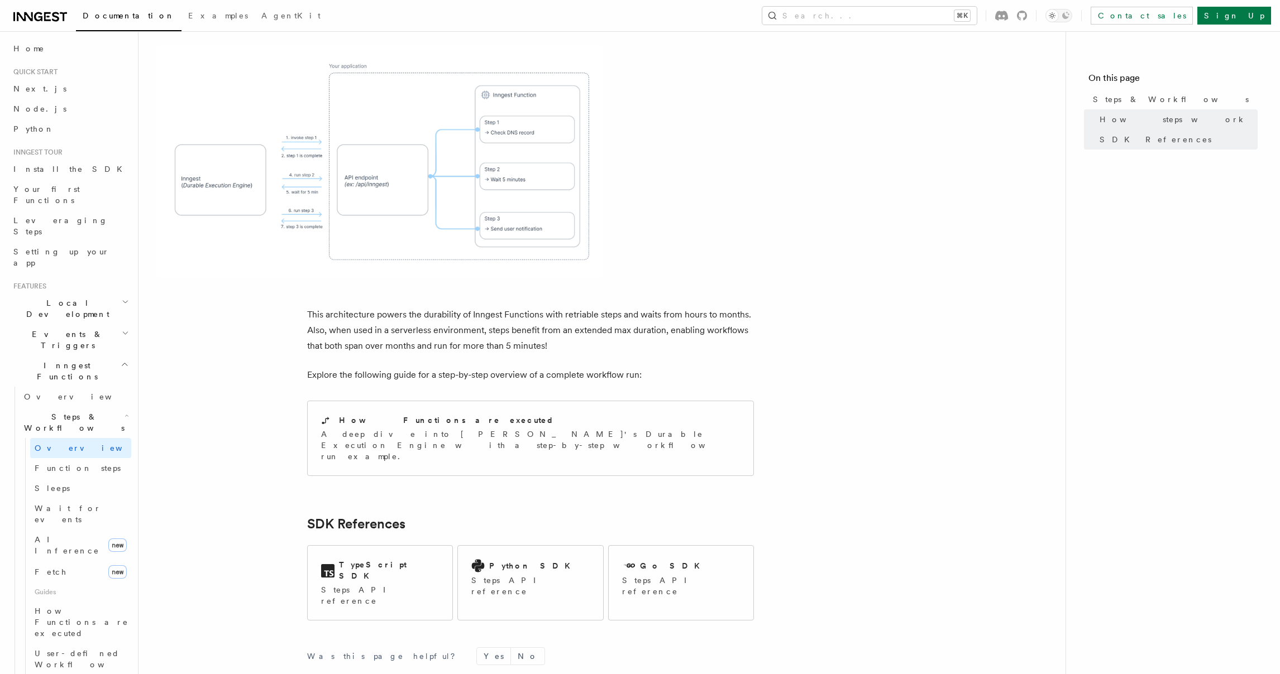
scroll to position [903, 0]
click at [89, 458] on link "Function steps" at bounding box center [80, 468] width 101 height 20
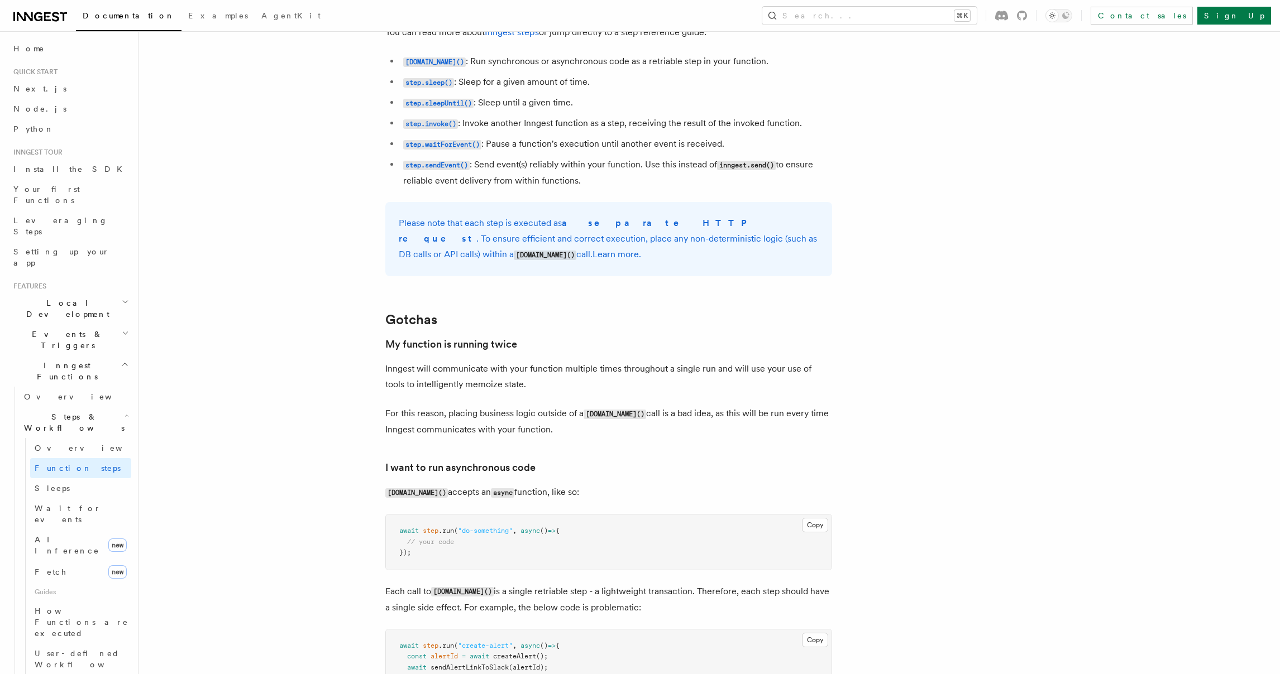
scroll to position [2059, 0]
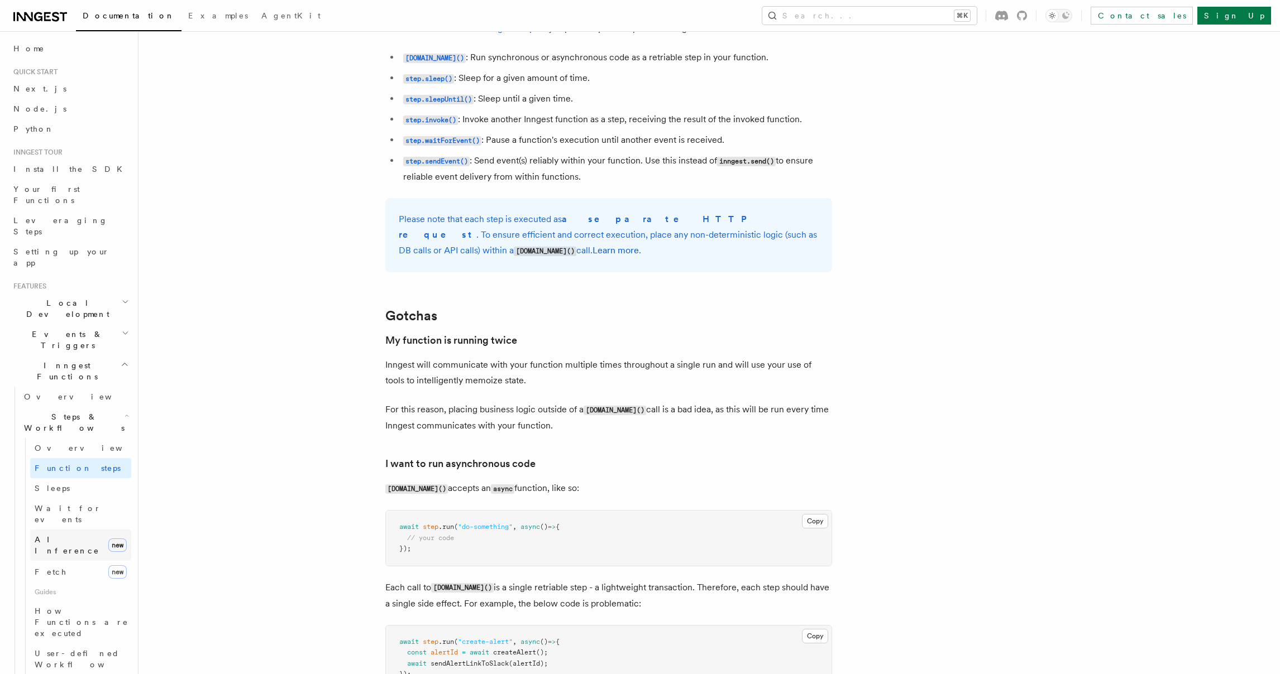
click at [71, 535] on span "AI Inference" at bounding box center [67, 545] width 65 height 20
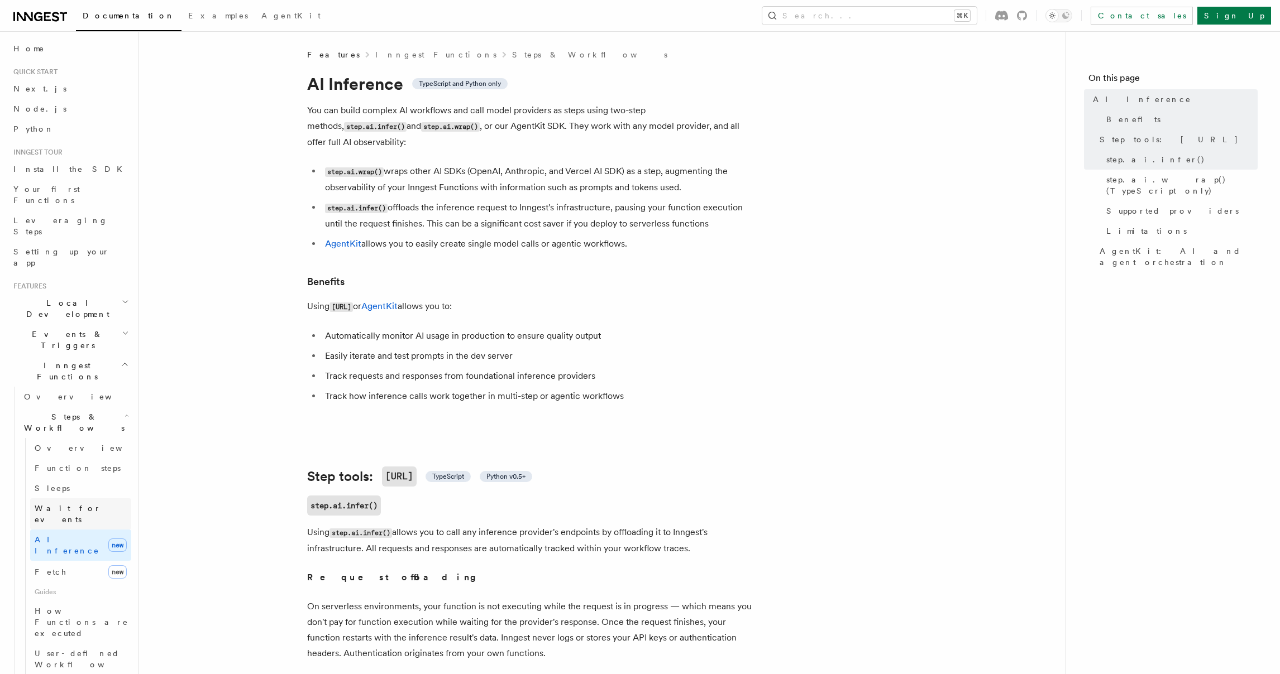
click at [75, 503] on span "Wait for events" at bounding box center [83, 514] width 97 height 22
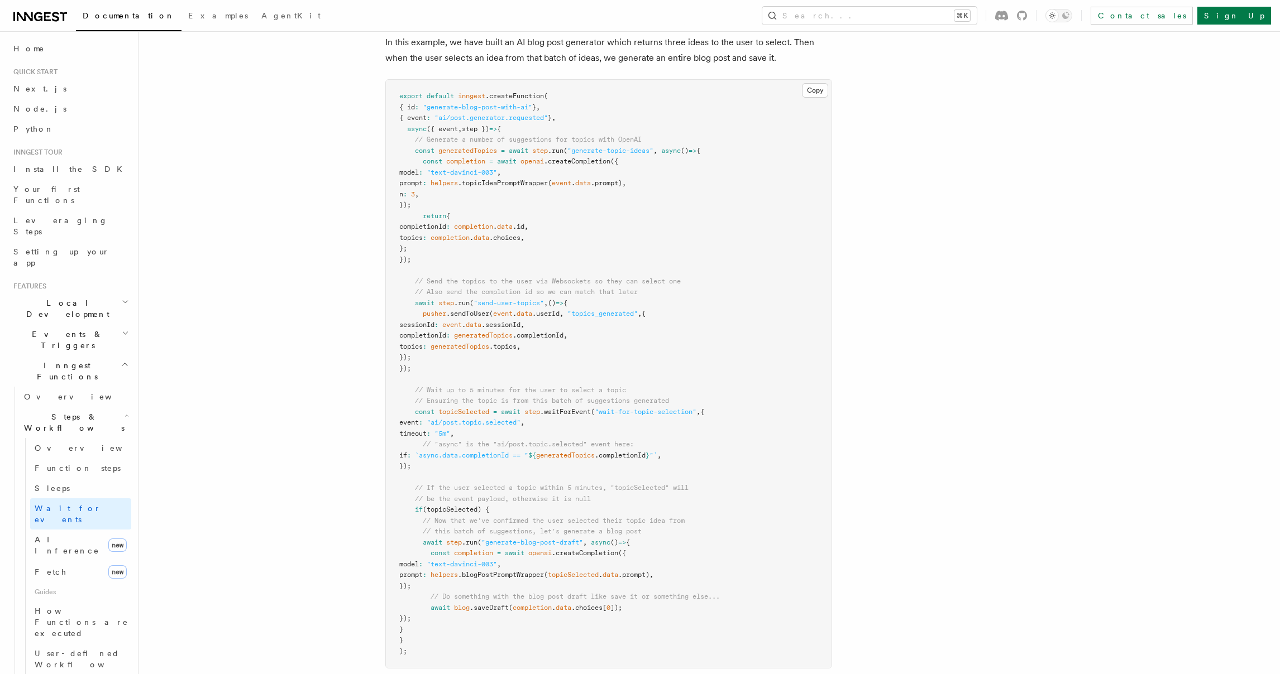
scroll to position [1096, 0]
click at [65, 561] on link "Fetch new" at bounding box center [80, 572] width 101 height 22
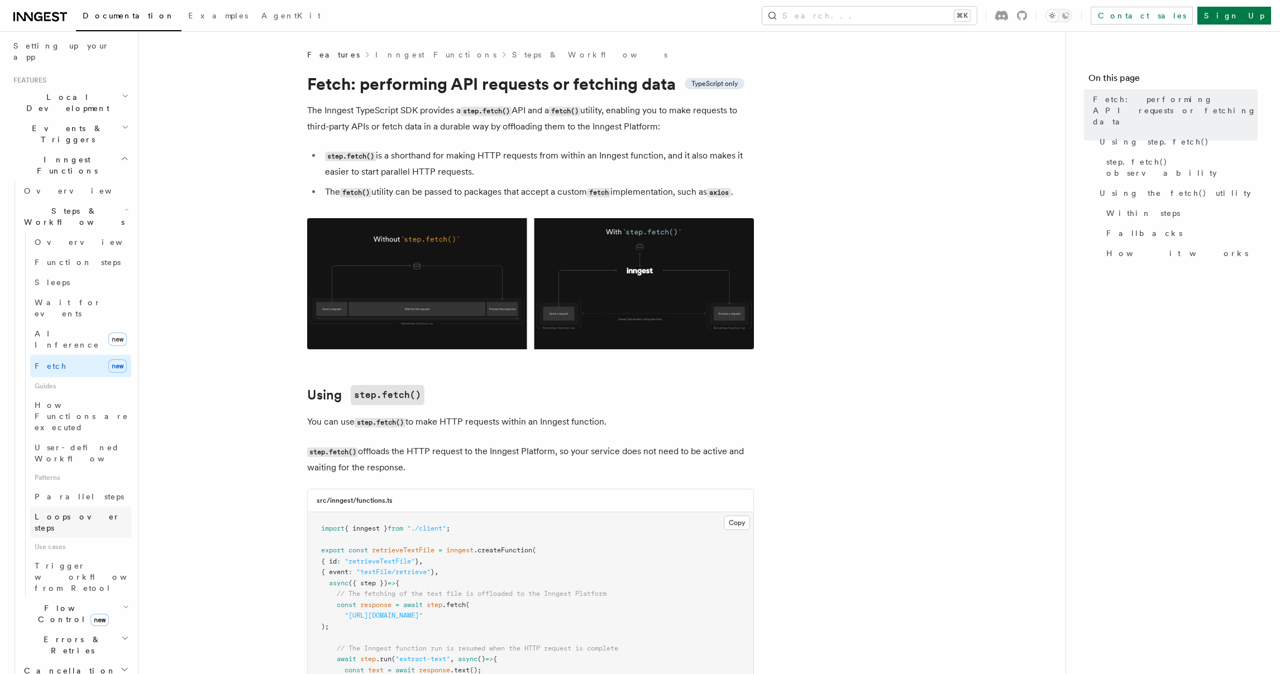
scroll to position [209, 0]
click at [60, 602] on span "Flow Control new" at bounding box center [71, 613] width 103 height 22
click at [56, 645] on span "[PERSON_NAME]" at bounding box center [117, 649] width 164 height 9
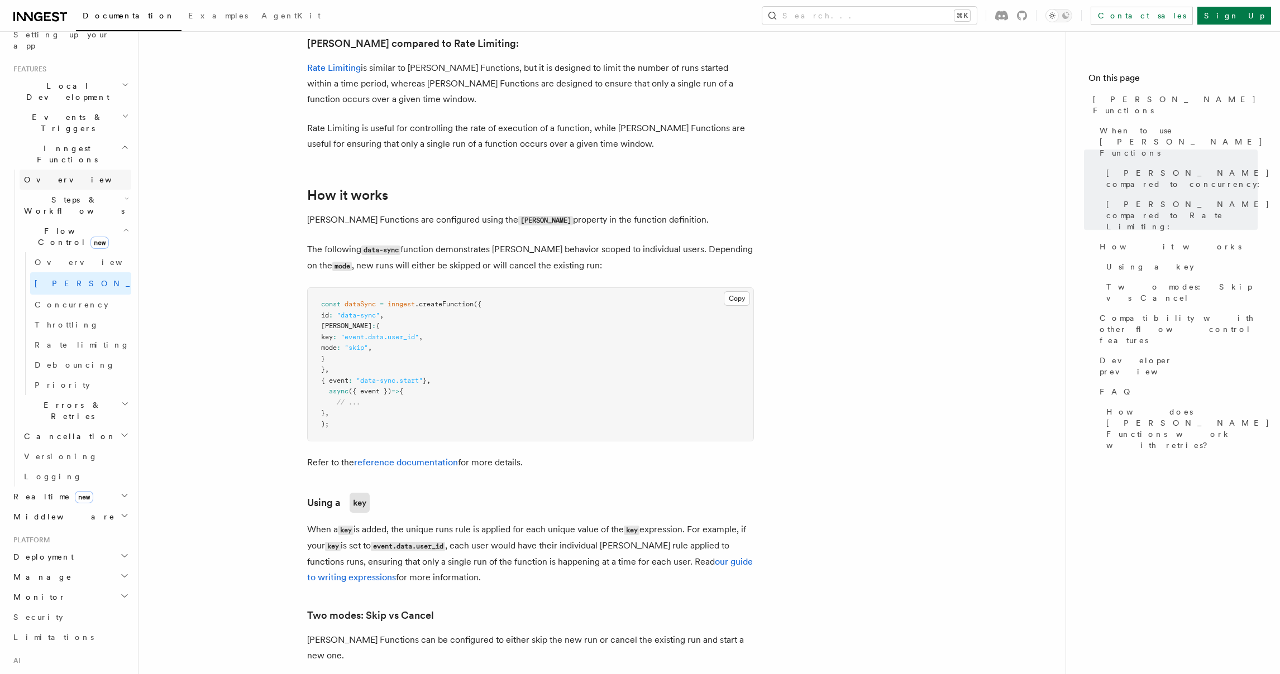
scroll to position [210, 0]
click at [49, 120] on span "Events & Triggers" at bounding box center [65, 131] width 113 height 22
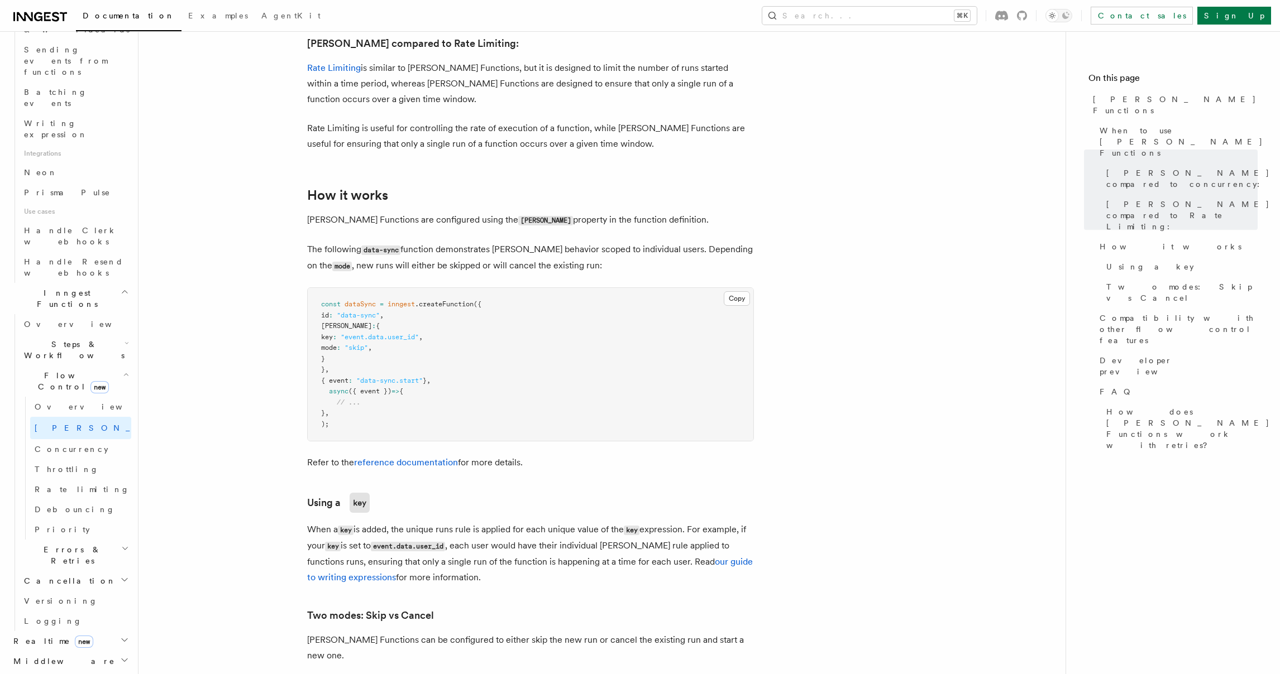
scroll to position [625, 0]
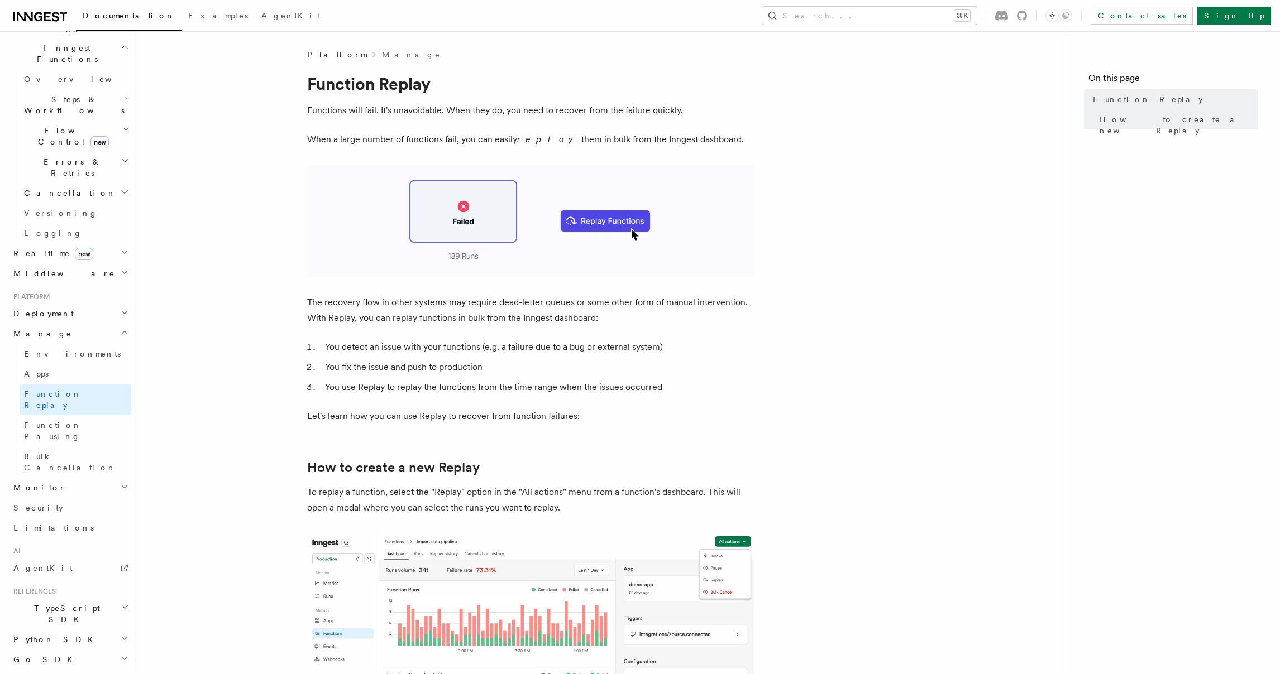
click at [59, 603] on span "TypeScript SDK" at bounding box center [65, 614] width 112 height 22
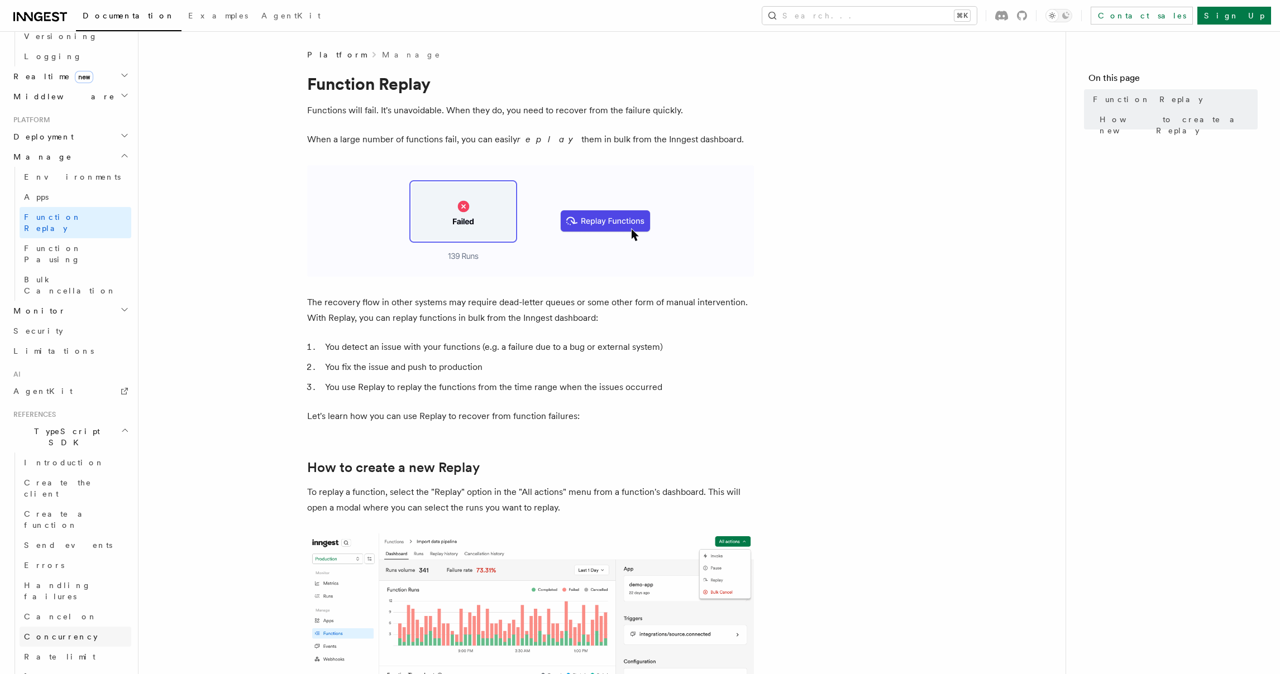
scroll to position [500, 0]
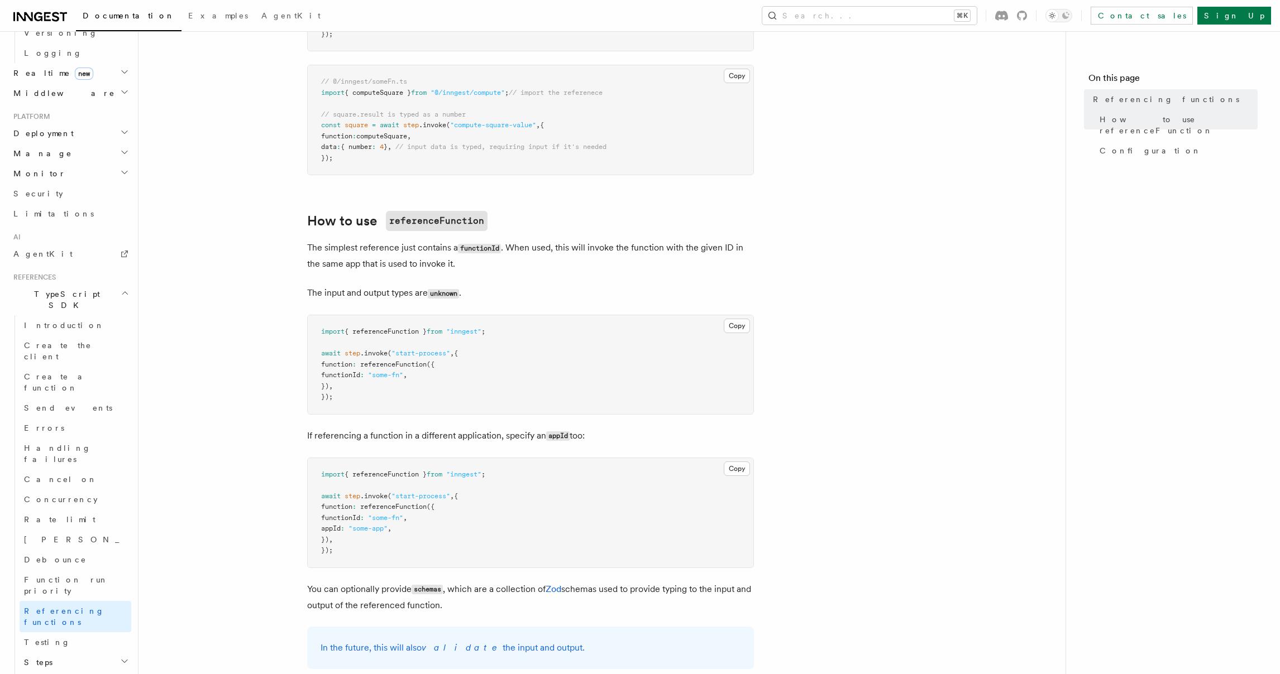
scroll to position [398, 0]
click at [57, 341] on span "Create the client" at bounding box center [58, 351] width 68 height 20
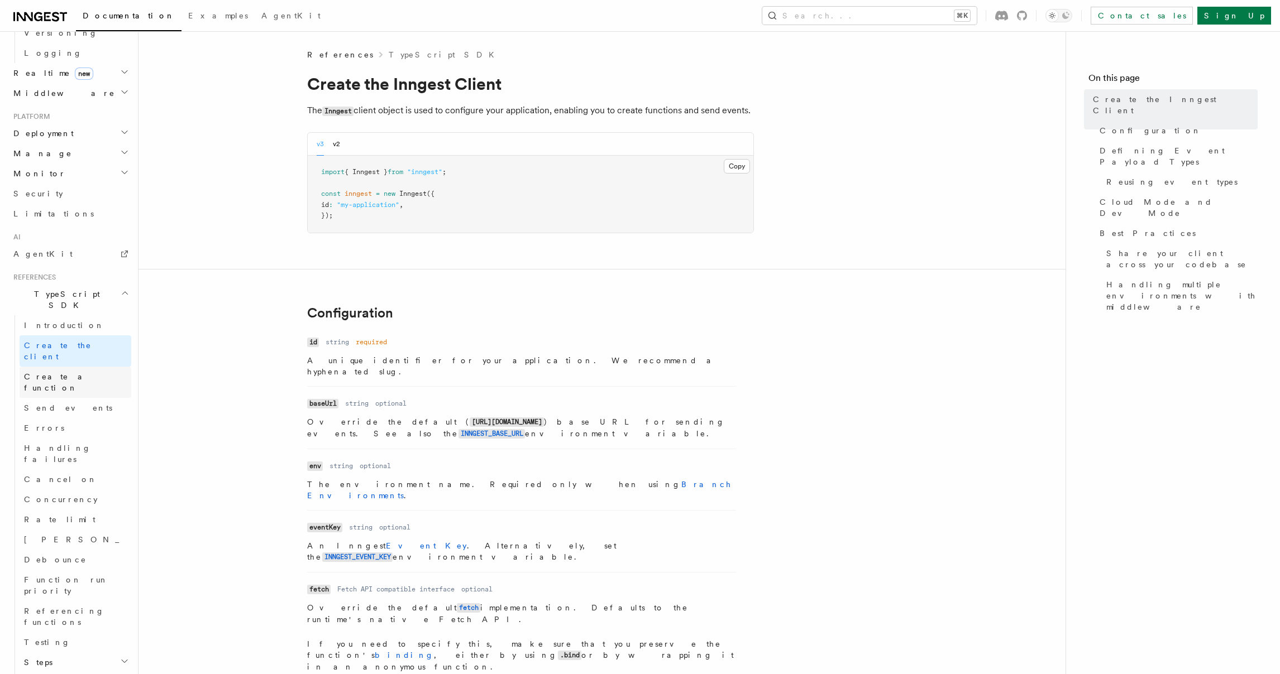
click at [58, 367] on link "Create a function" at bounding box center [76, 382] width 112 height 31
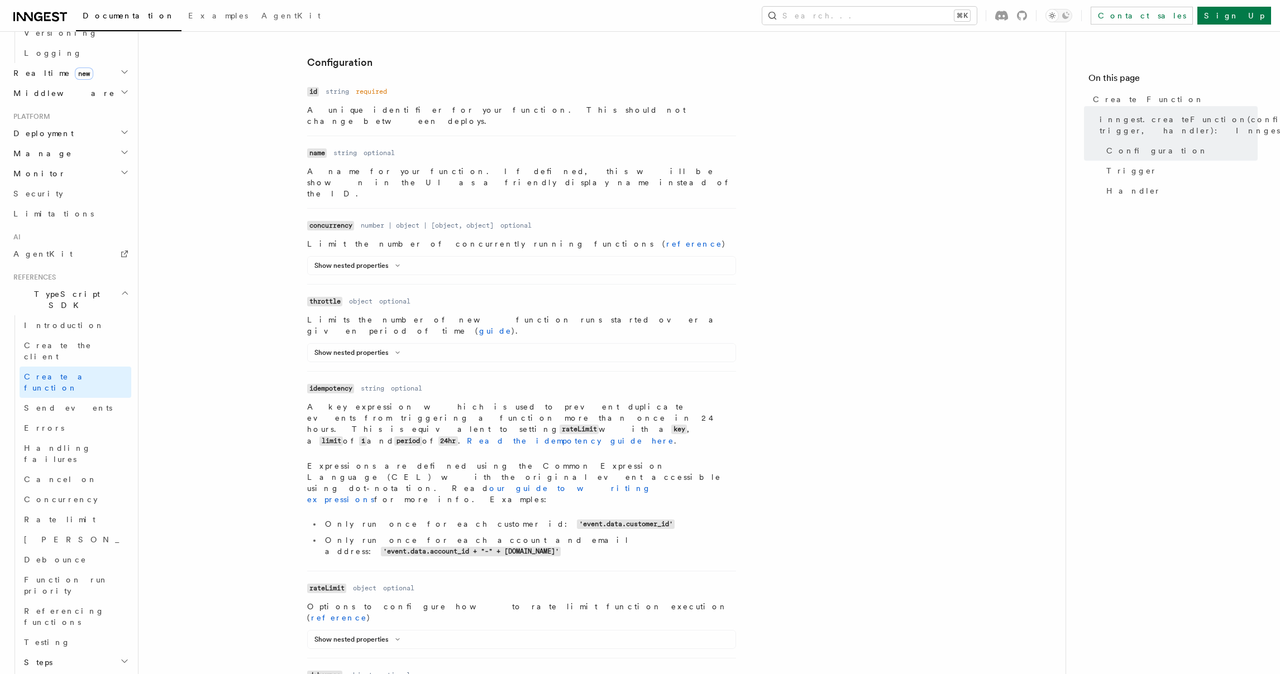
scroll to position [342, 0]
click at [633, 433] on link "Read the idempotency guide here" at bounding box center [570, 437] width 207 height 9
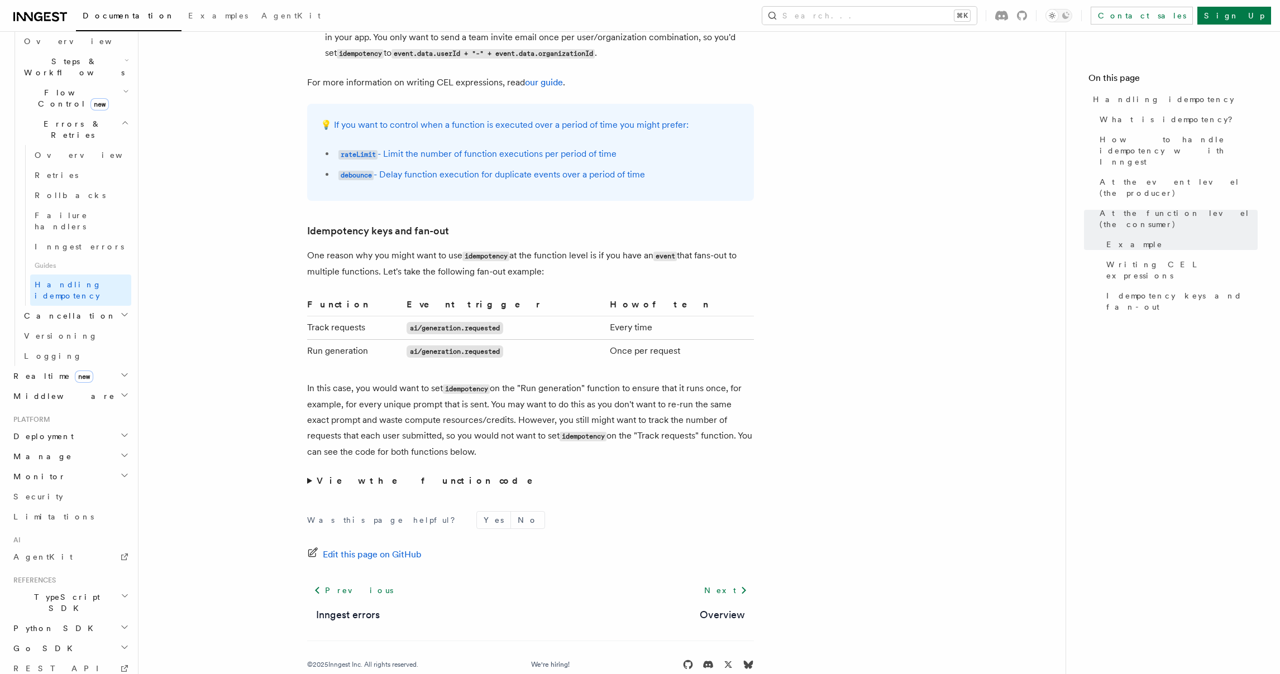
scroll to position [2030, 0]
